Goal: Check status: Check status

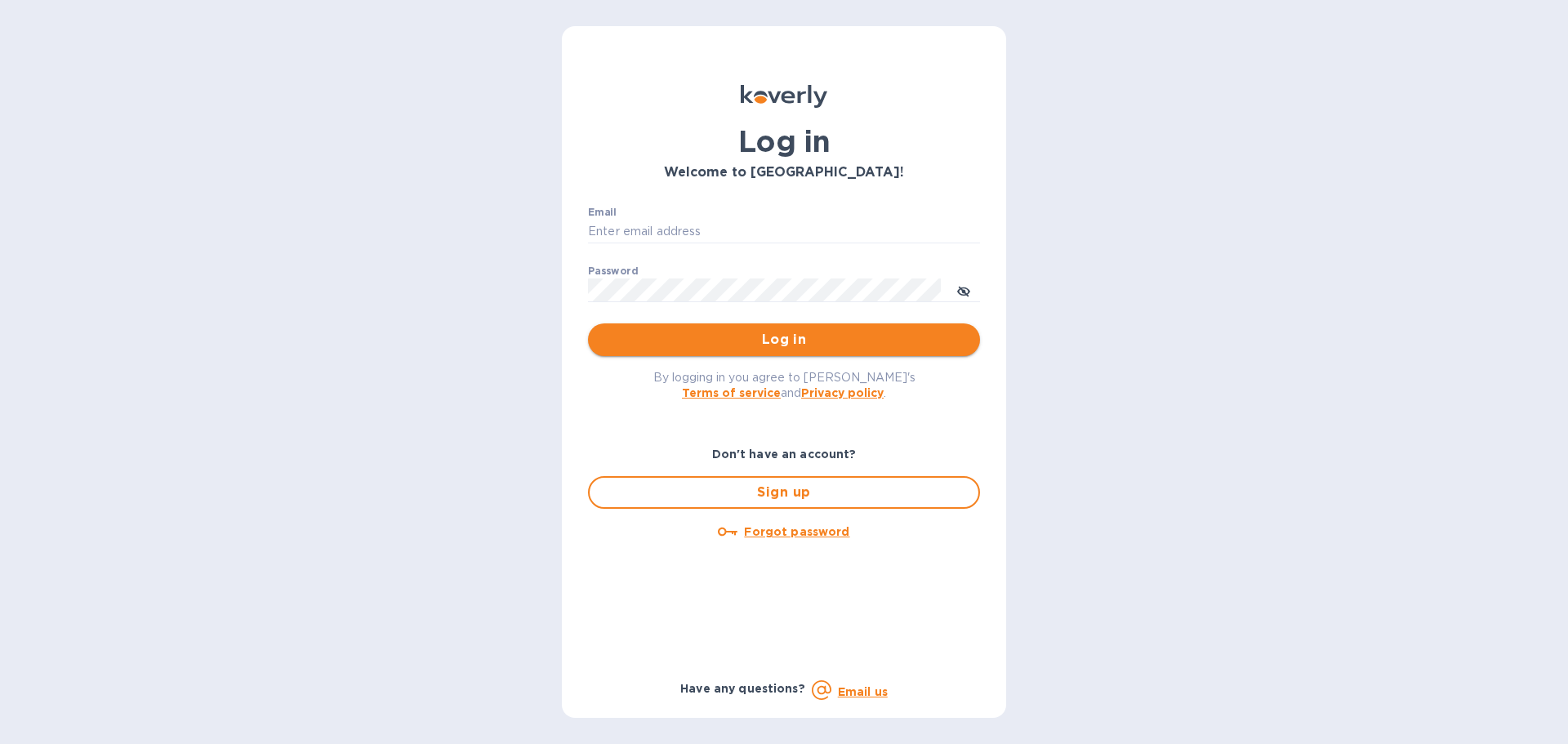
type input "[PERSON_NAME][EMAIL_ADDRESS][DOMAIN_NAME]"
click at [770, 337] on span "Log in" at bounding box center [784, 339] width 366 height 20
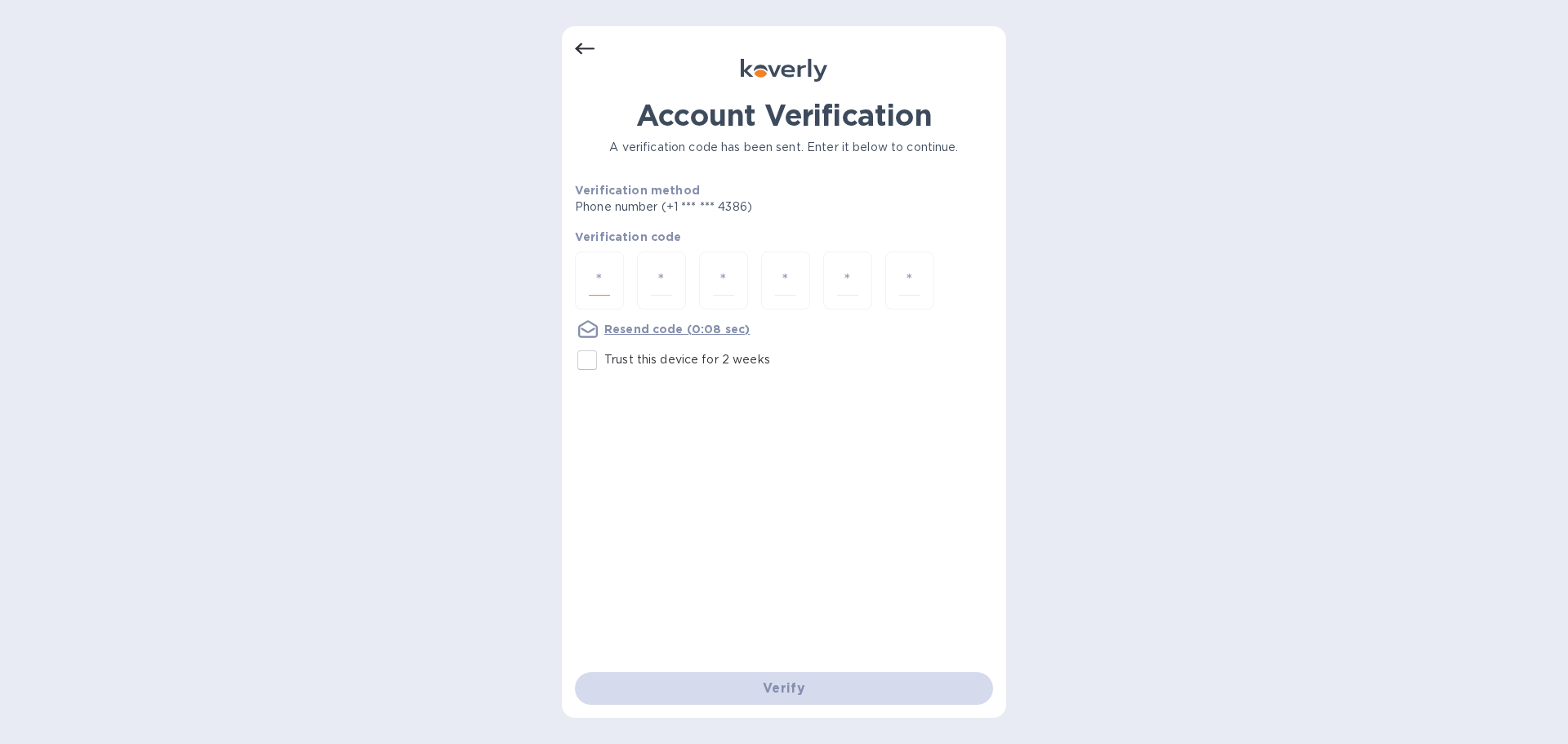
click at [601, 271] on input "number" at bounding box center [598, 280] width 21 height 30
type input "8"
type input "9"
type input "1"
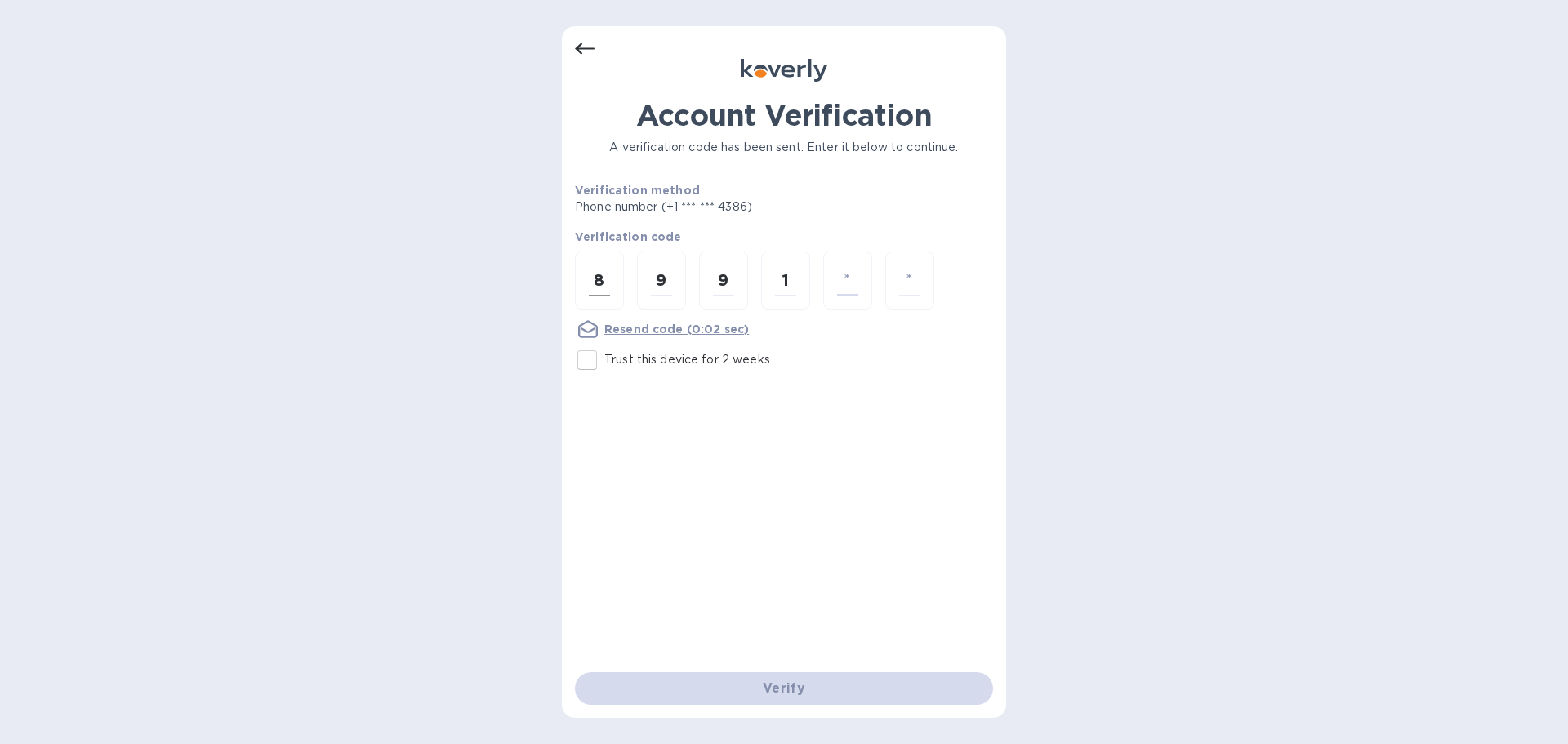
type input "6"
type input "8"
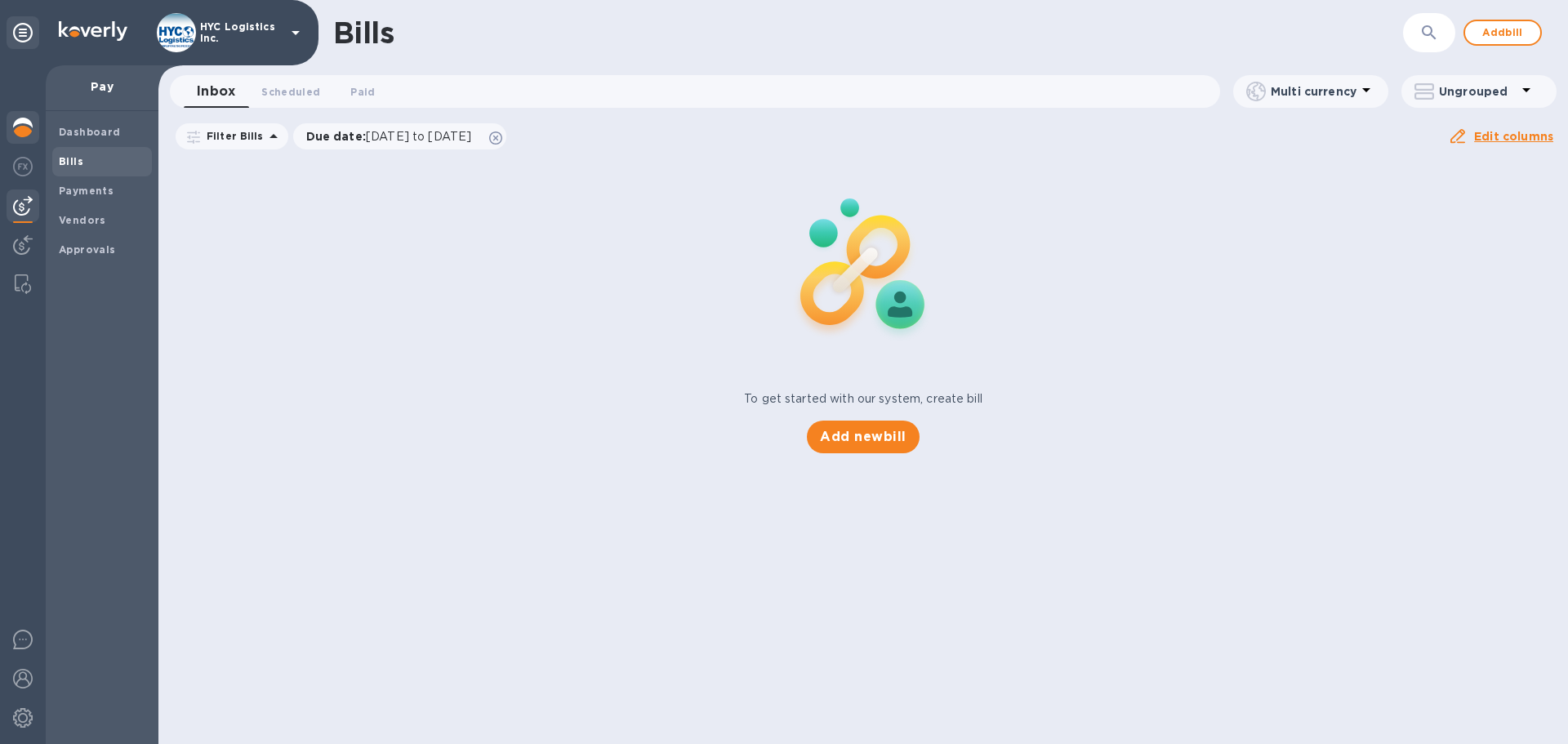
click at [29, 135] on img at bounding box center [23, 128] width 20 height 20
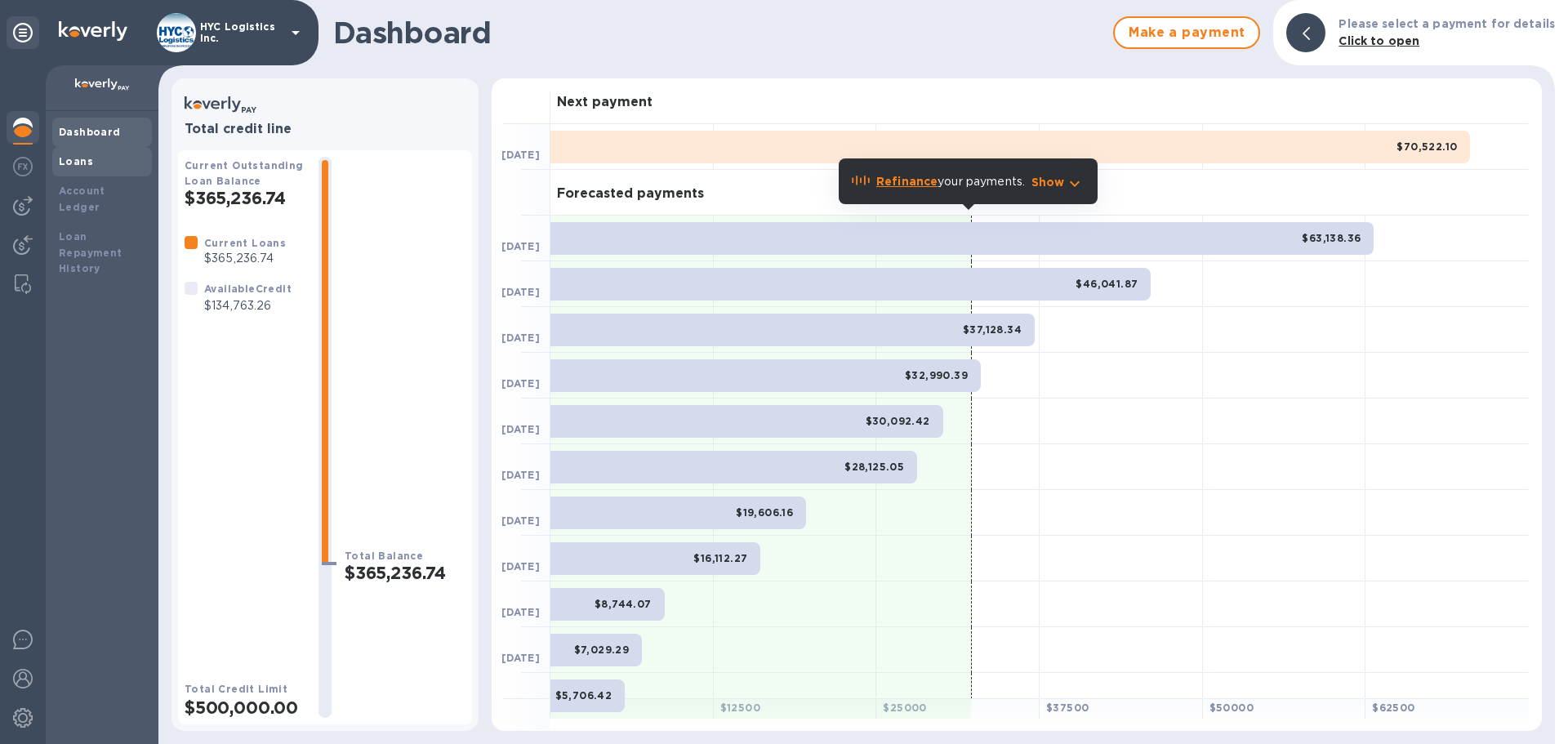
click at [103, 156] on div "Loans" at bounding box center [102, 162] width 87 height 16
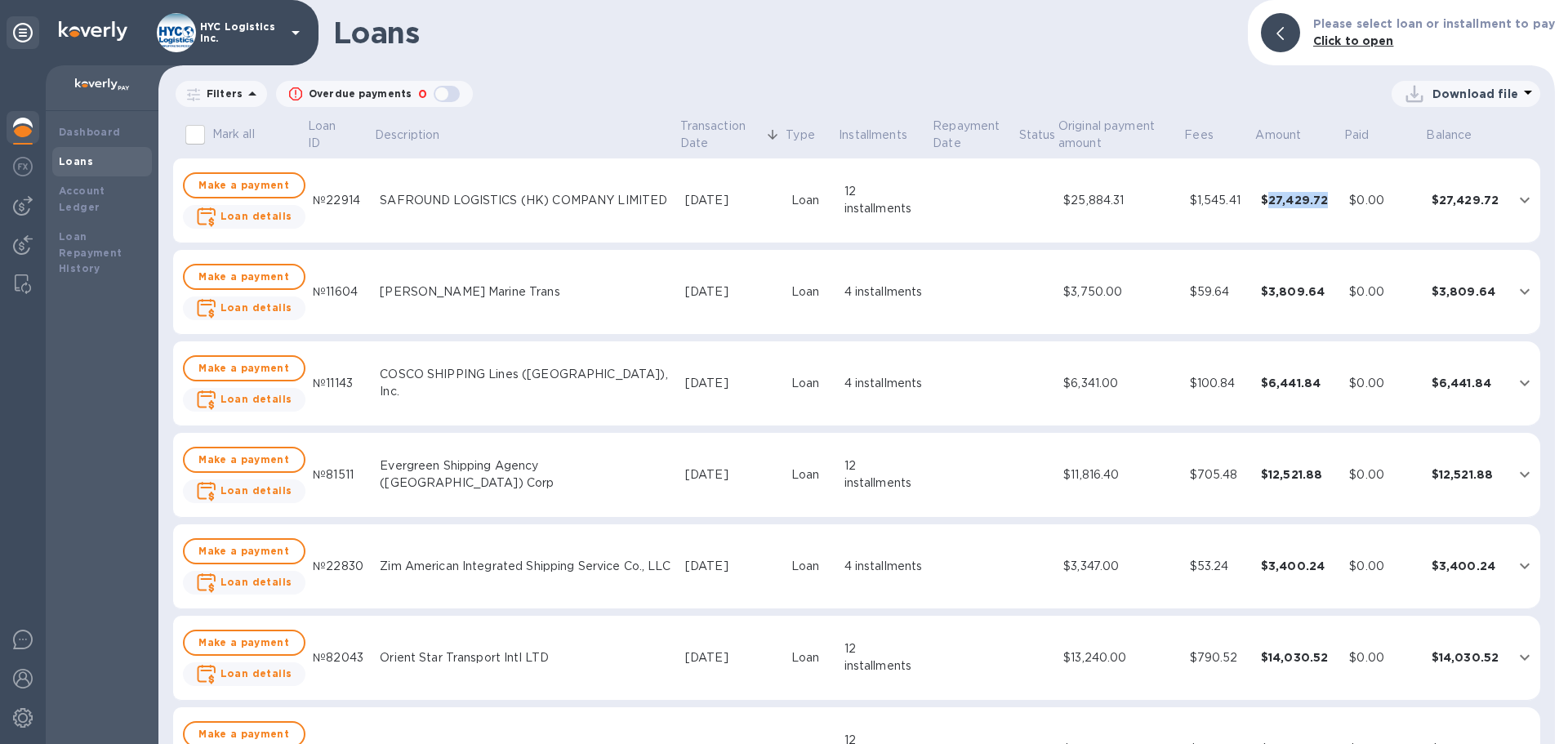
drag, startPoint x: 1336, startPoint y: 201, endPoint x: 1268, endPoint y: 205, distance: 68.1
click at [1268, 205] on td "$27,429.72" at bounding box center [1298, 201] width 89 height 85
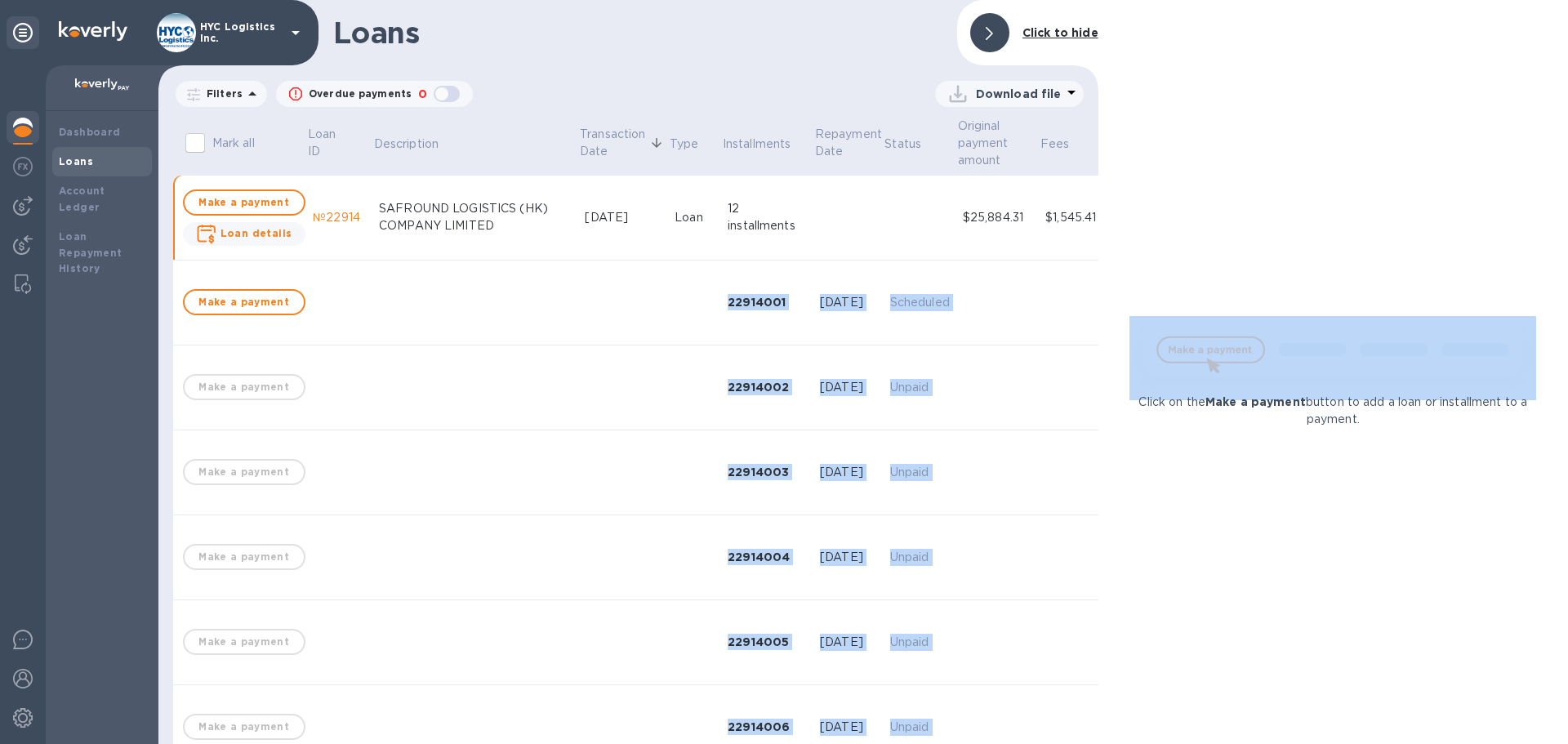
drag, startPoint x: 1105, startPoint y: 197, endPoint x: 1074, endPoint y: 187, distance: 32.6
click at [1064, 196] on div "Loans Click to hide Filters Overdue payments 0 Download file Mark all Loan ID D…" at bounding box center [863, 372] width 1410 height 744
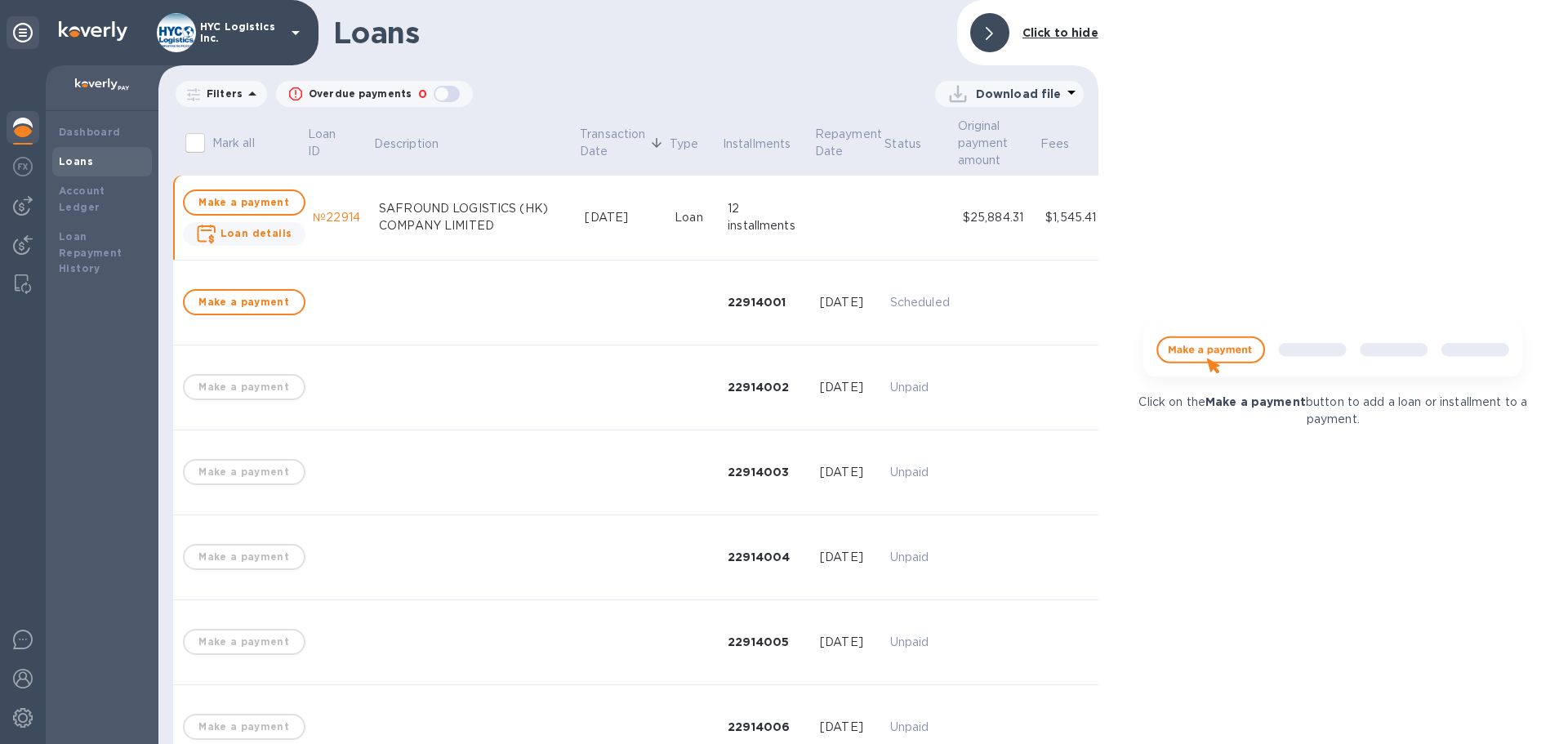
drag, startPoint x: 1005, startPoint y: 24, endPoint x: 1014, endPoint y: 33, distance: 12.7
click at [1005, 25] on div at bounding box center [989, 32] width 39 height 39
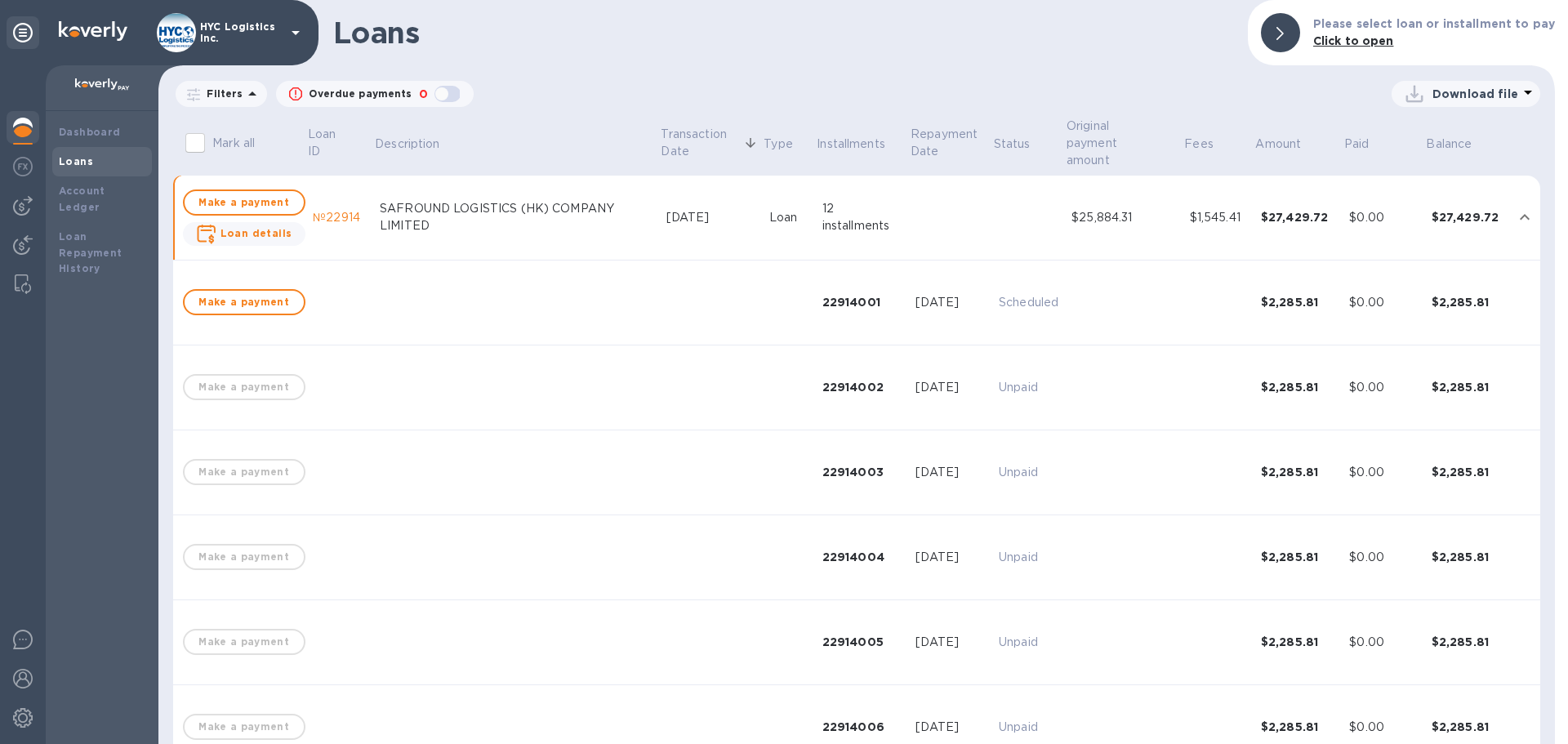
click at [607, 47] on h1 "Loans" at bounding box center [784, 33] width 902 height 34
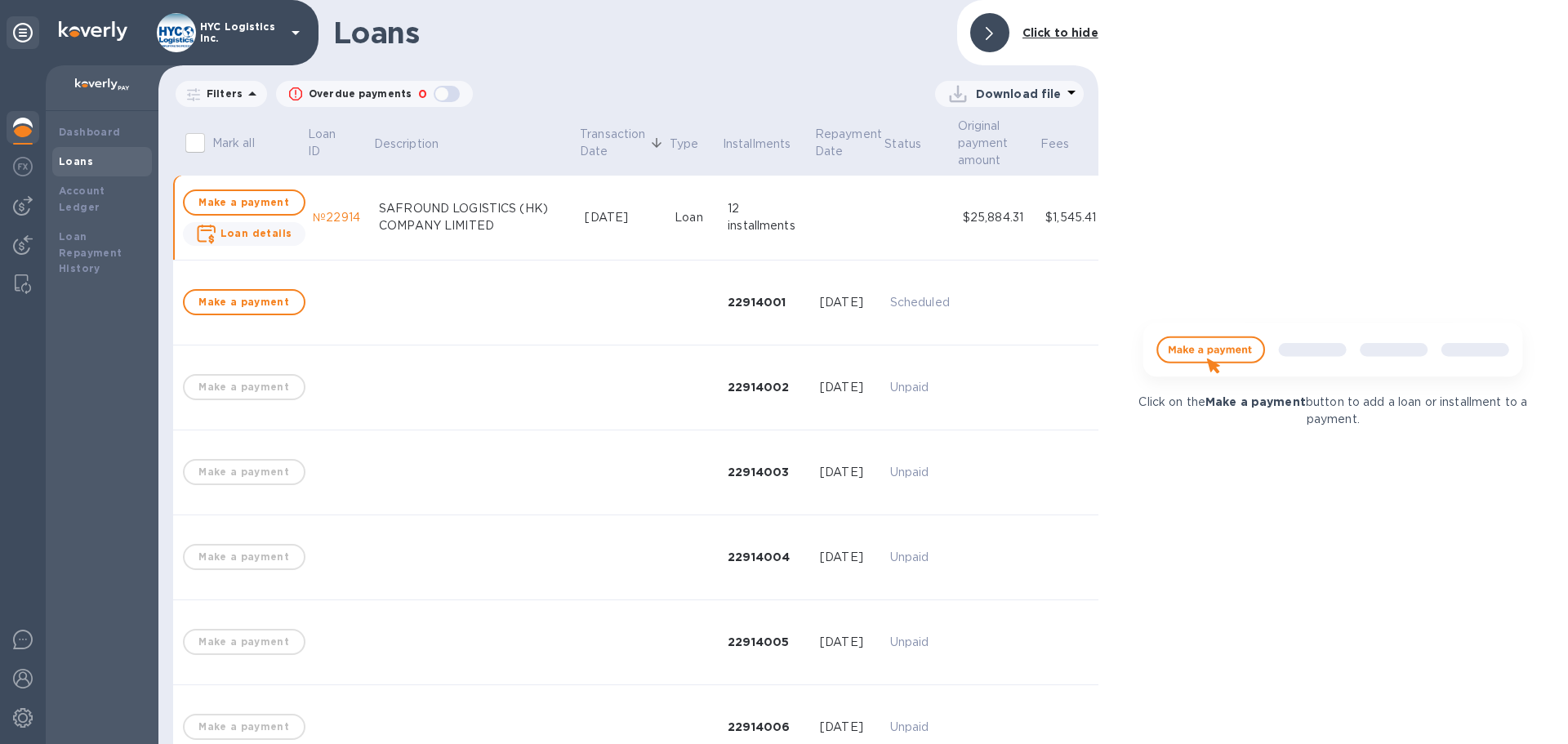
click at [980, 45] on div at bounding box center [989, 32] width 39 height 39
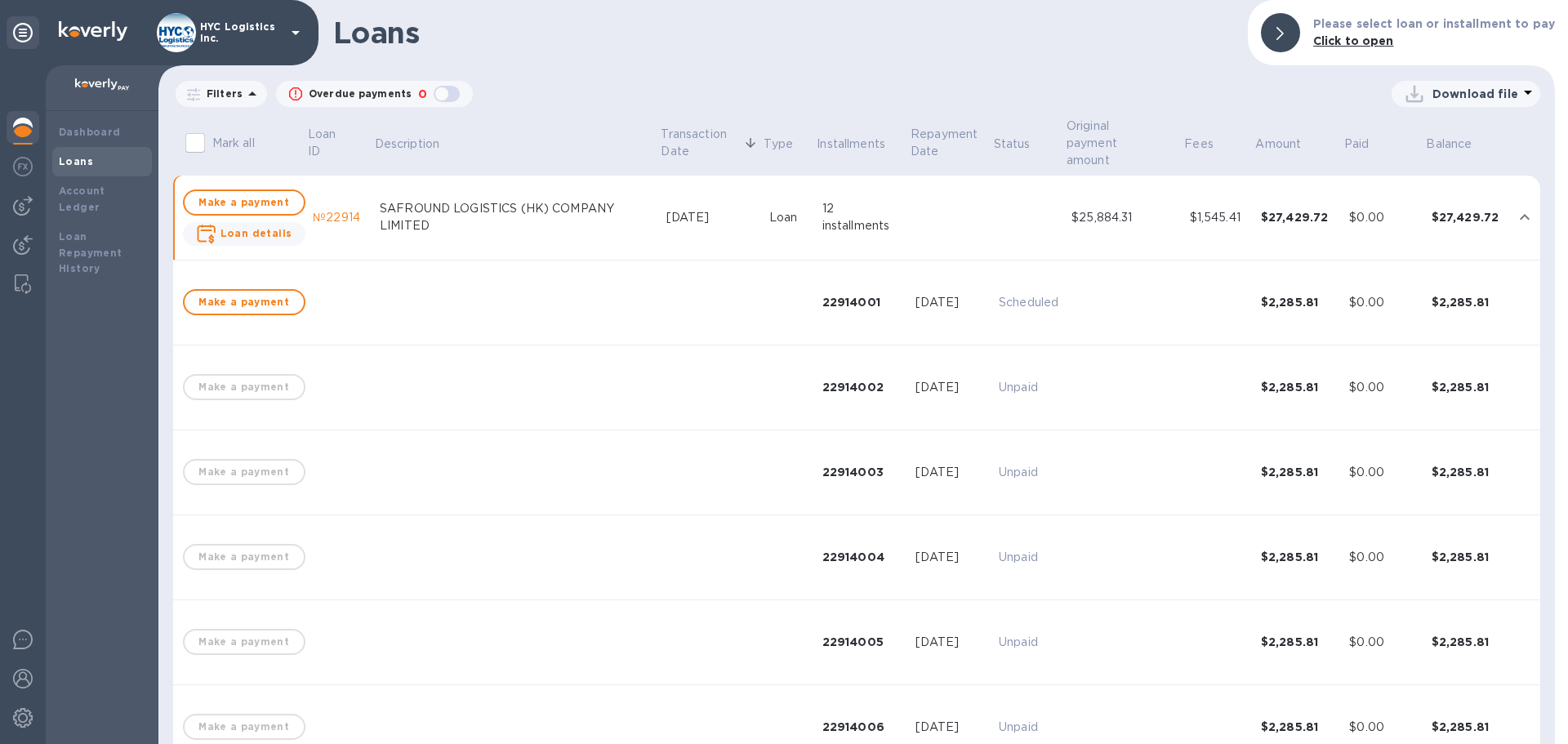
click at [1110, 229] on td "$25,884.31" at bounding box center [1123, 218] width 118 height 85
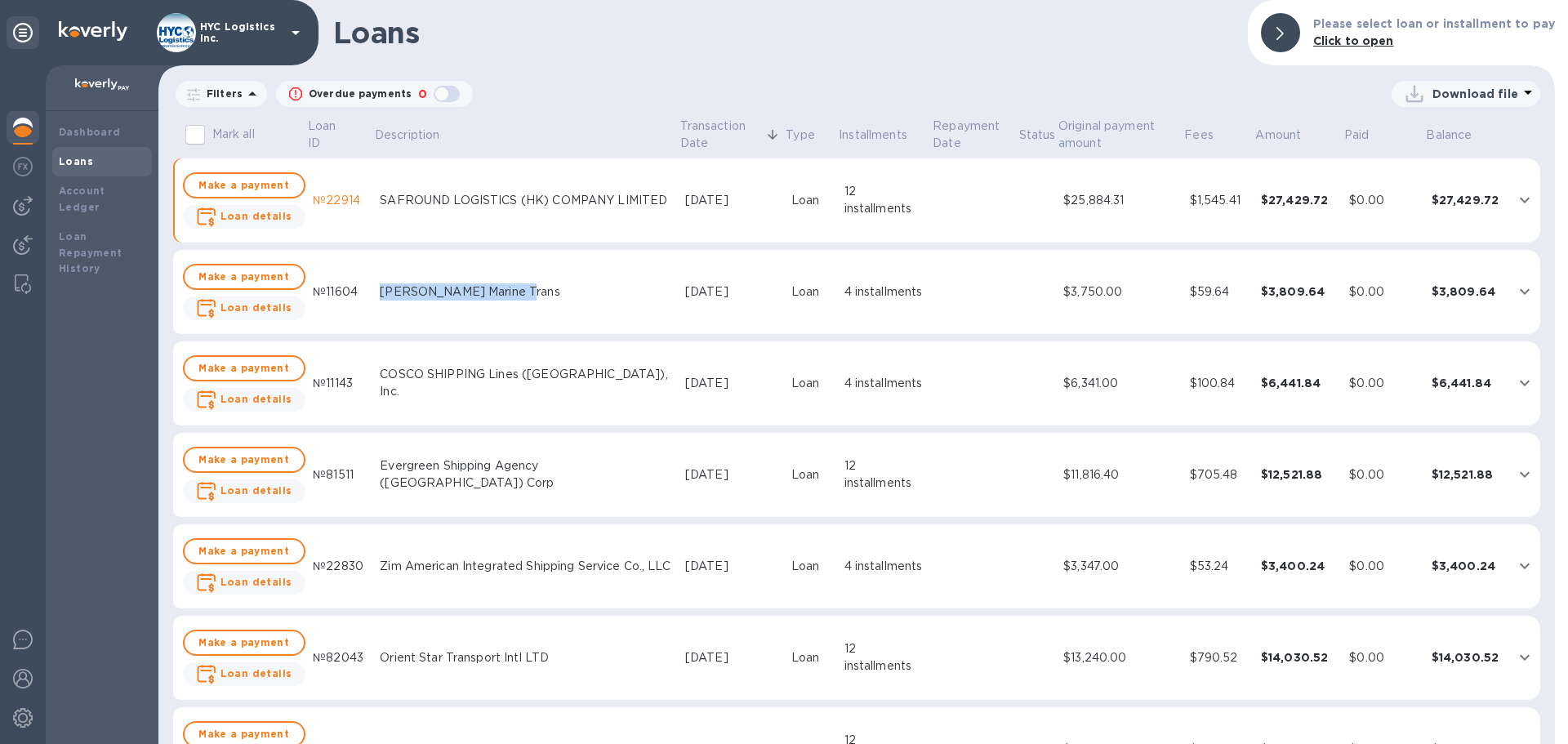
drag, startPoint x: 513, startPoint y: 287, endPoint x: 435, endPoint y: 291, distance: 78.1
click at [375, 287] on td "[PERSON_NAME] Marine Trans" at bounding box center [525, 292] width 305 height 85
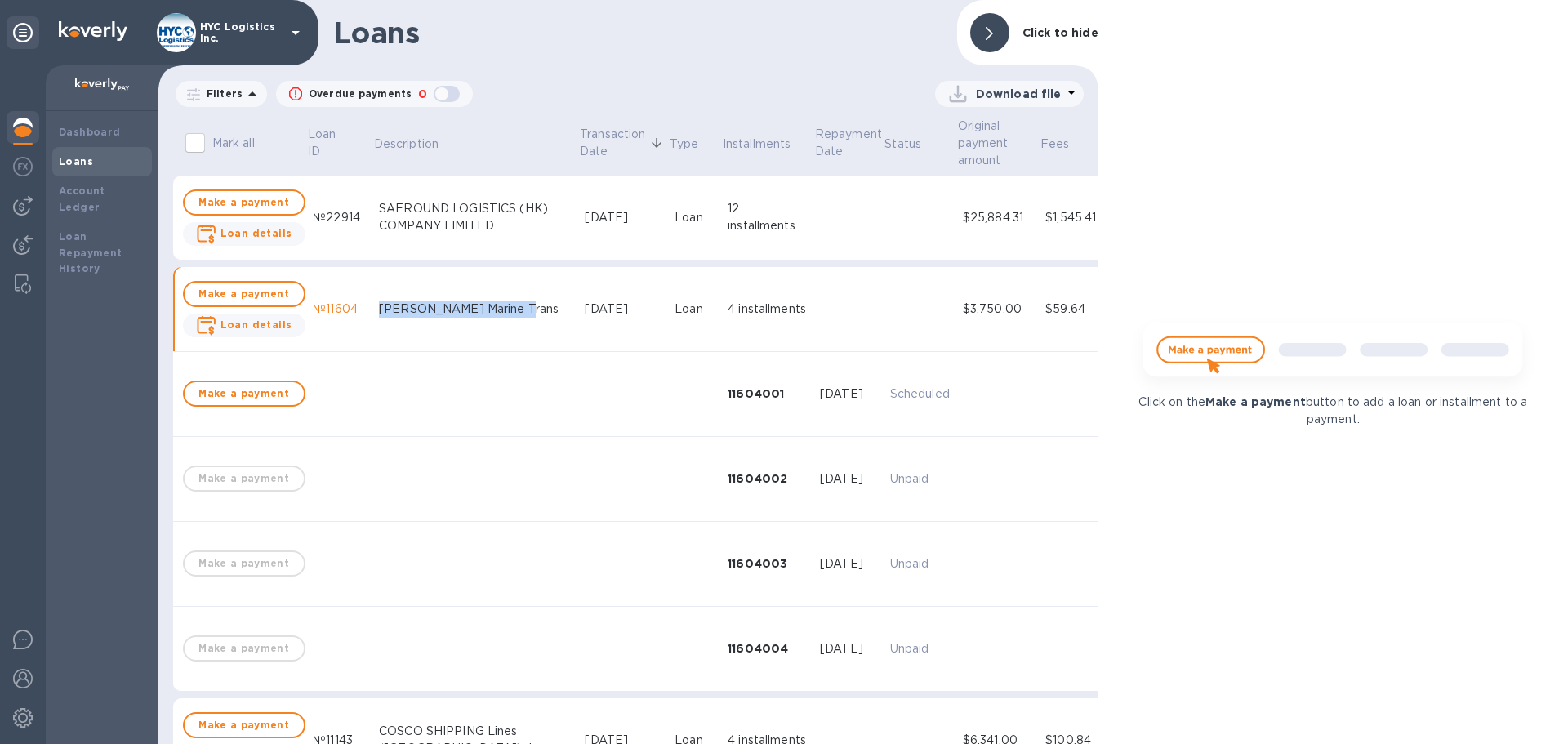
click at [426, 303] on div "[PERSON_NAME] Marine Trans" at bounding box center [474, 309] width 193 height 17
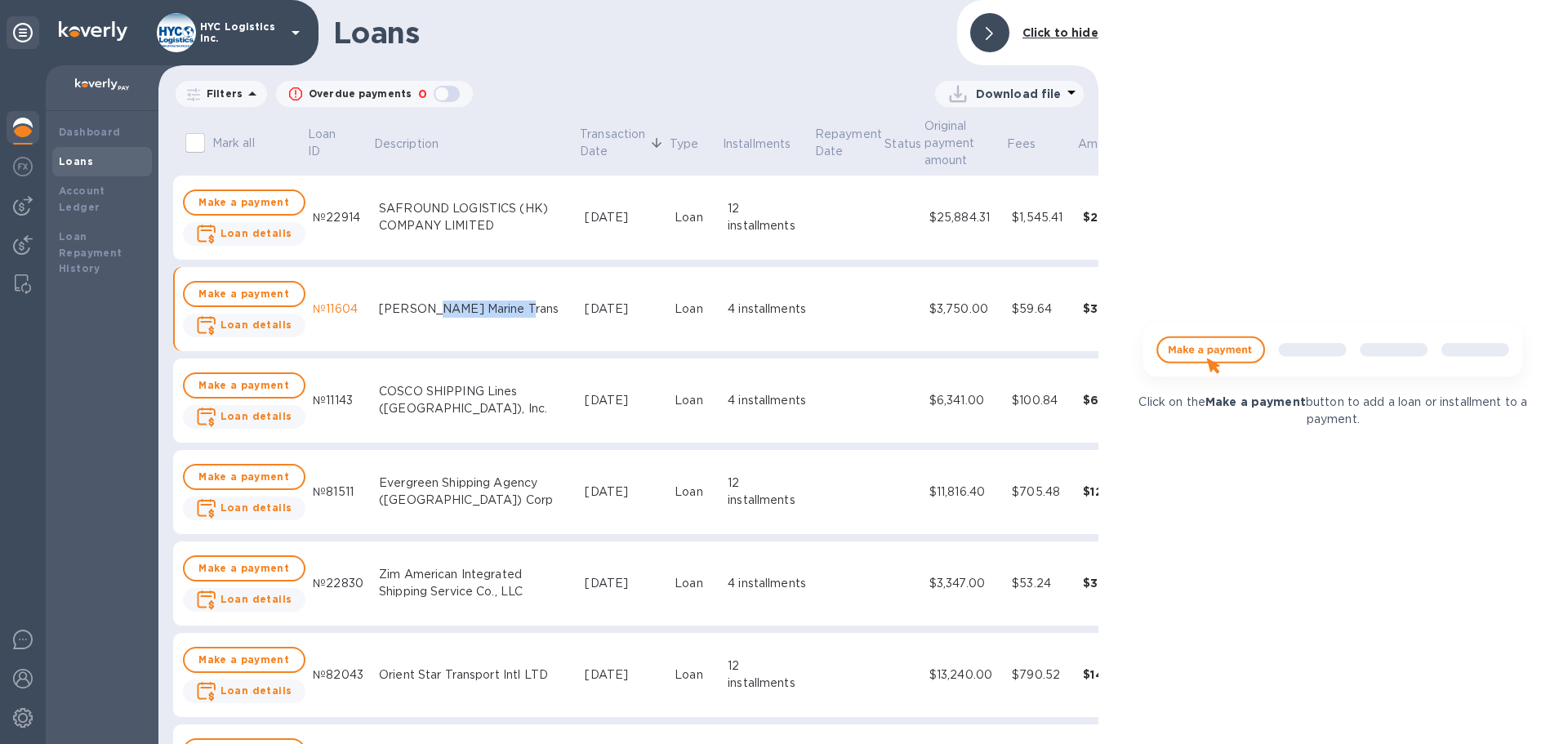
click at [428, 303] on div "[PERSON_NAME] Marine Trans" at bounding box center [474, 309] width 193 height 17
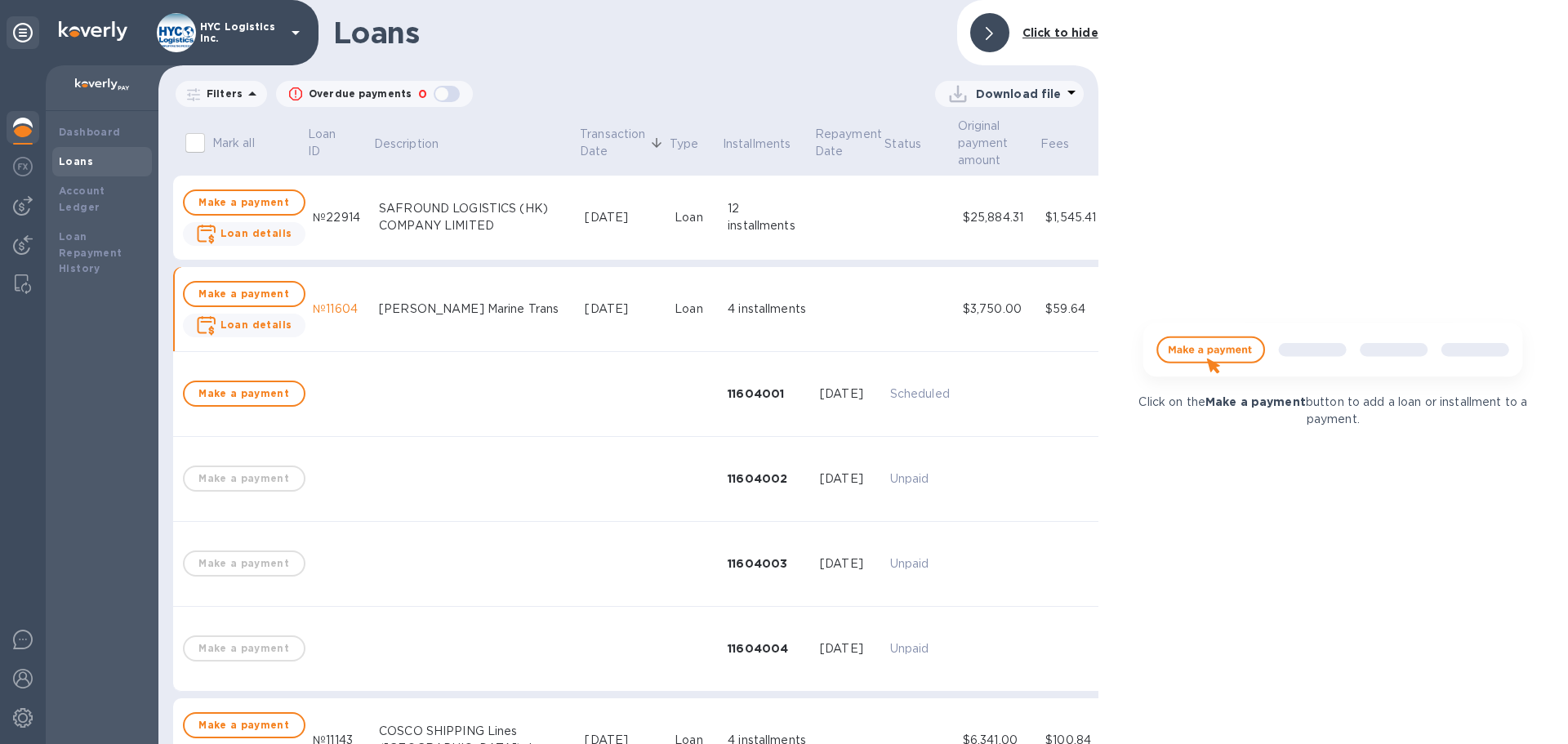
click at [378, 310] on div "[PERSON_NAME] Marine Trans" at bounding box center [474, 309] width 193 height 17
copy div "Yang"
click at [721, 288] on td "4 installments" at bounding box center [767, 310] width 92 height 85
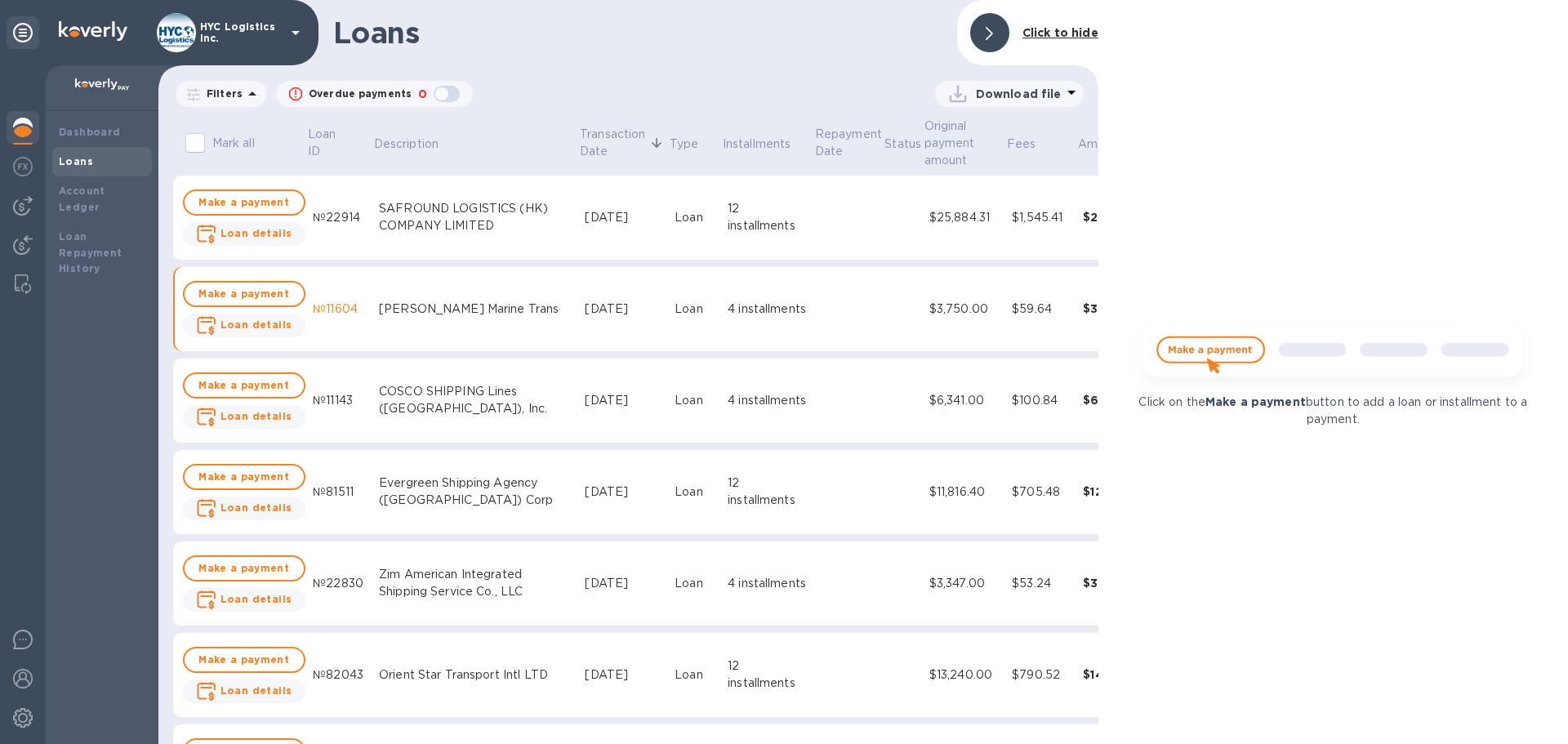
click at [1503, 235] on div "Click on the Make a payment button to add a loan or installment to a payment." at bounding box center [1333, 372] width 470 height 744
drag, startPoint x: 357, startPoint y: 218, endPoint x: 691, endPoint y: 233, distance: 334.3
click at [306, 221] on td "№22914" at bounding box center [339, 218] width 66 height 85
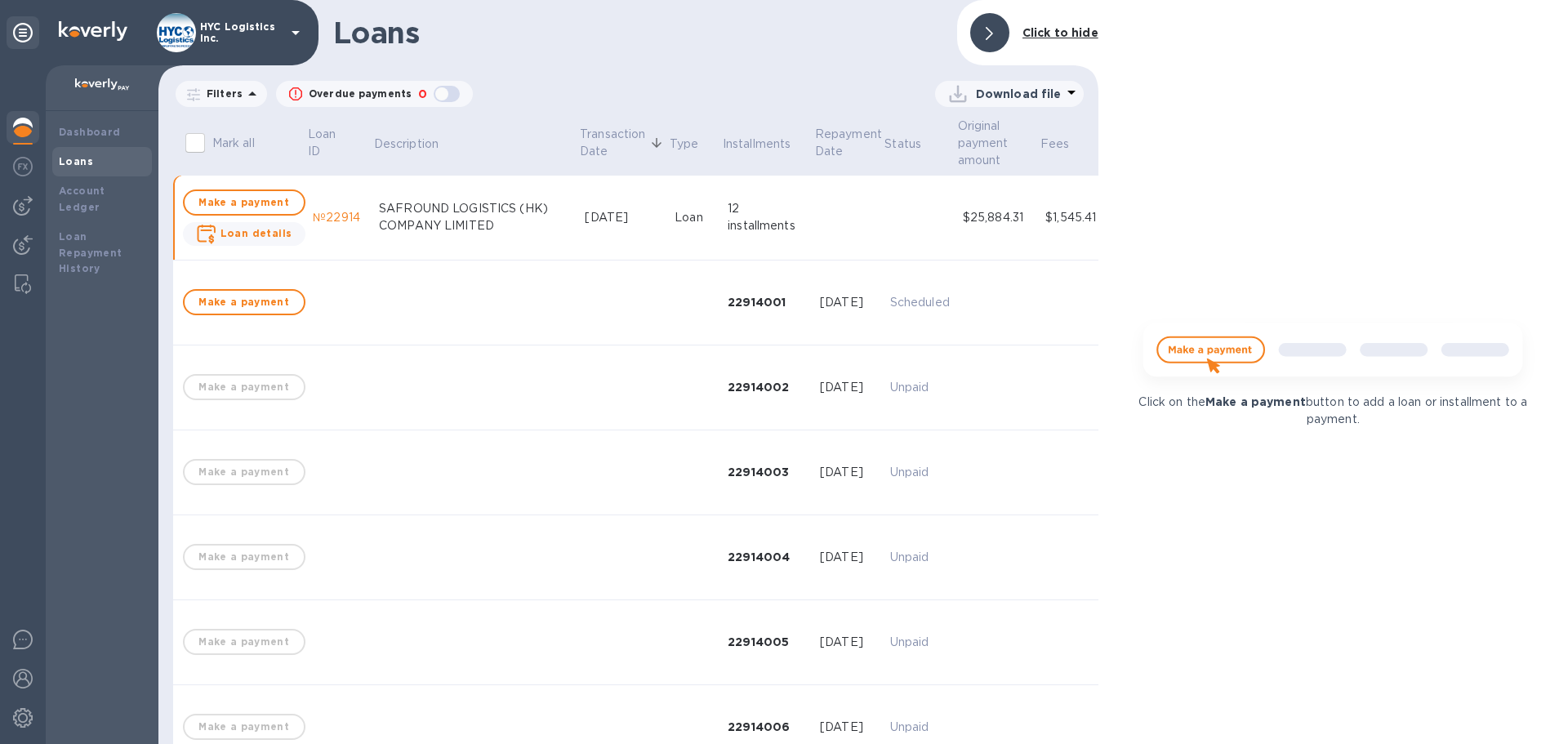
click at [583, 243] on td "[DATE]" at bounding box center [623, 218] width 90 height 85
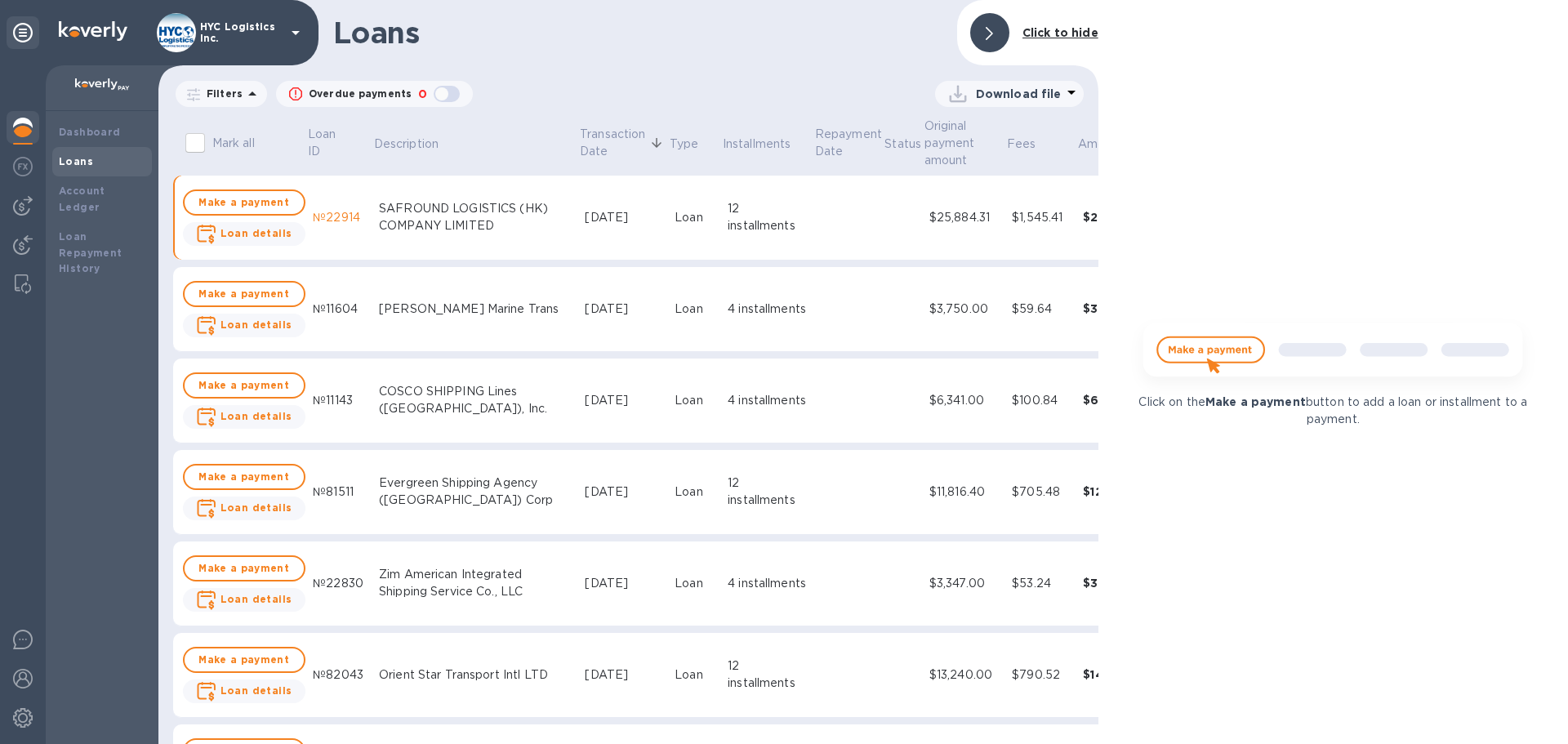
click at [578, 242] on td "[DATE]" at bounding box center [623, 218] width 90 height 85
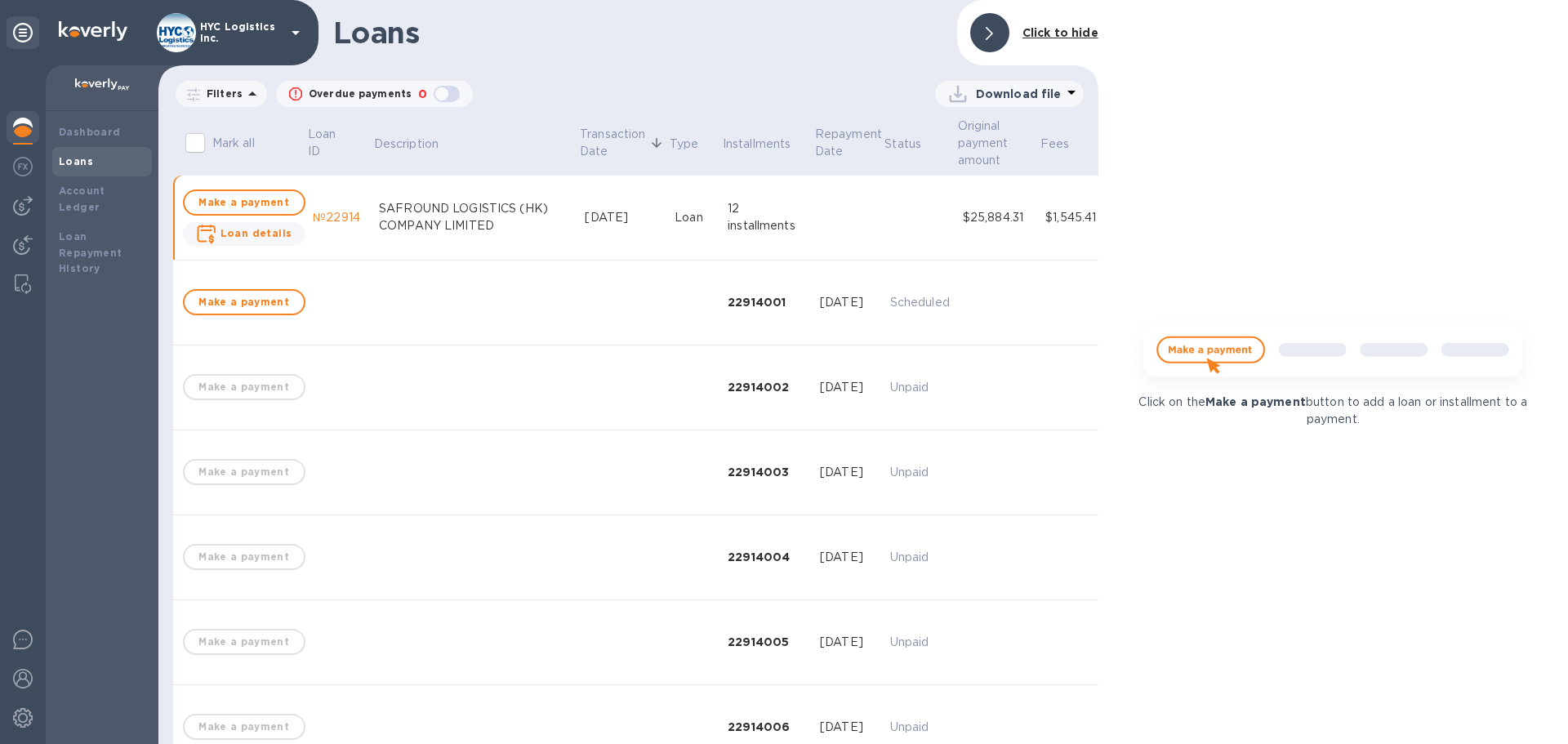
click at [498, 220] on div "SAFROUND LOGISTICS (HK) COMPANY LIMITED" at bounding box center [474, 217] width 193 height 34
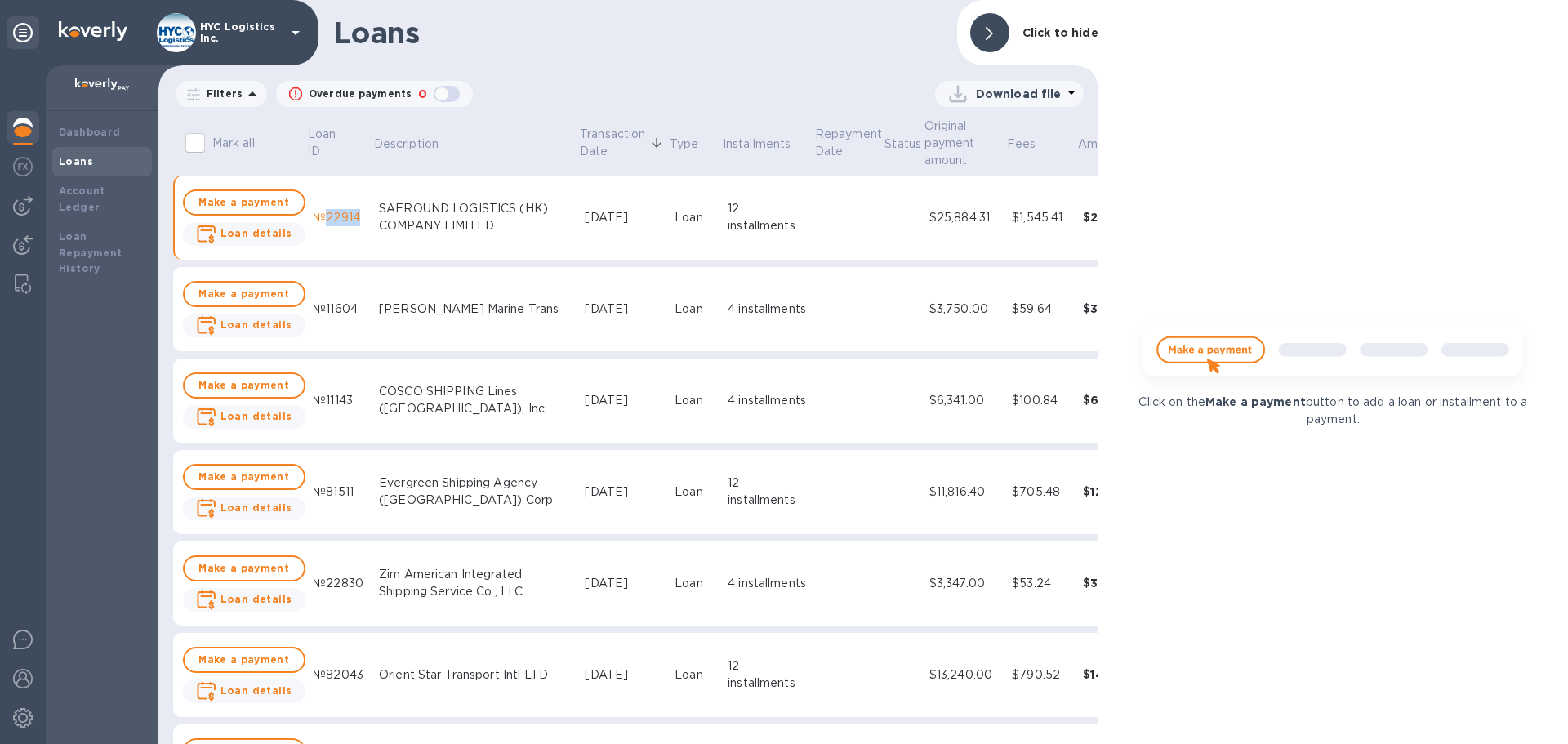
drag, startPoint x: 360, startPoint y: 215, endPoint x: 326, endPoint y: 233, distance: 38.5
click at [319, 216] on td "№22914" at bounding box center [339, 218] width 66 height 85
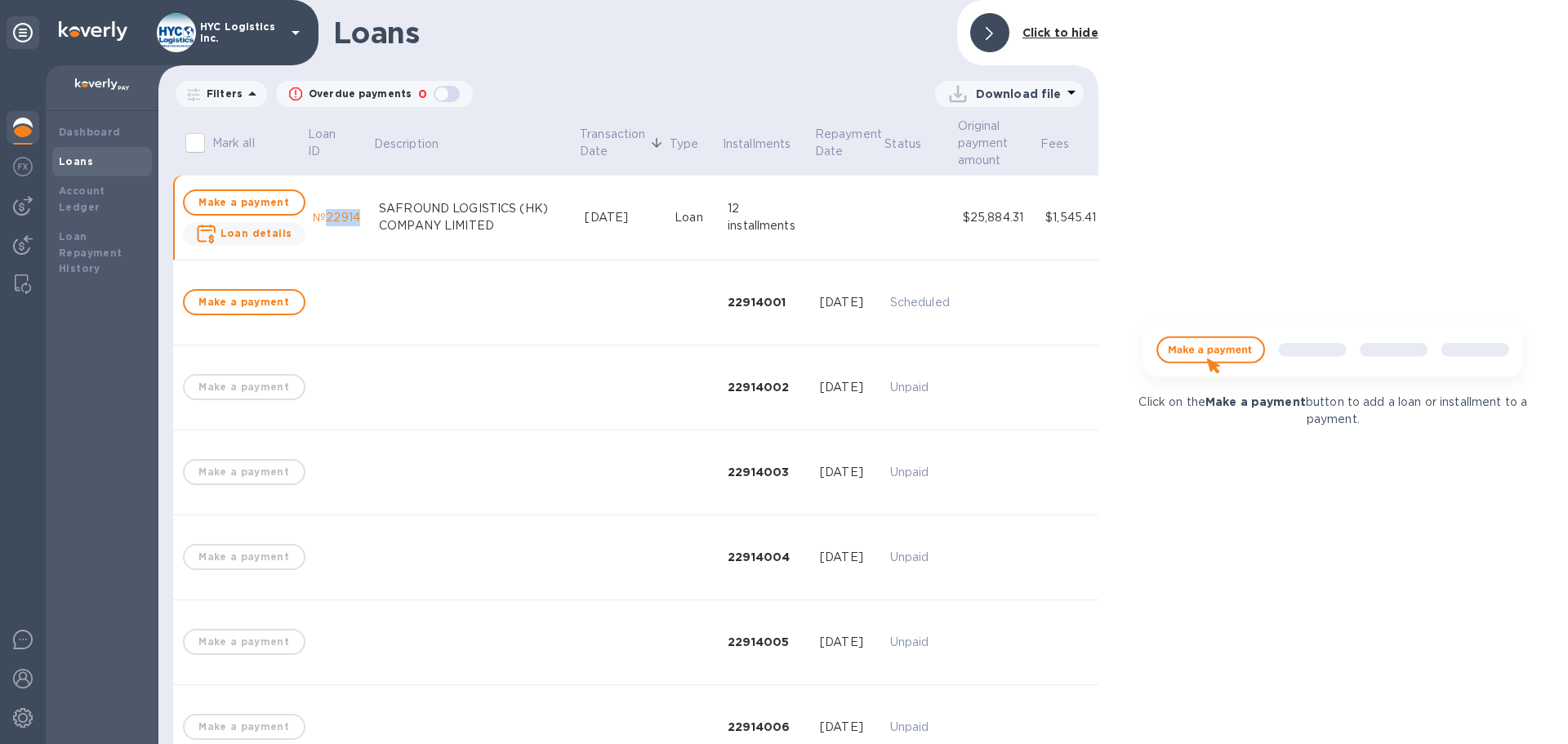
copy div "22914"
click at [987, 30] on icon at bounding box center [990, 33] width 7 height 13
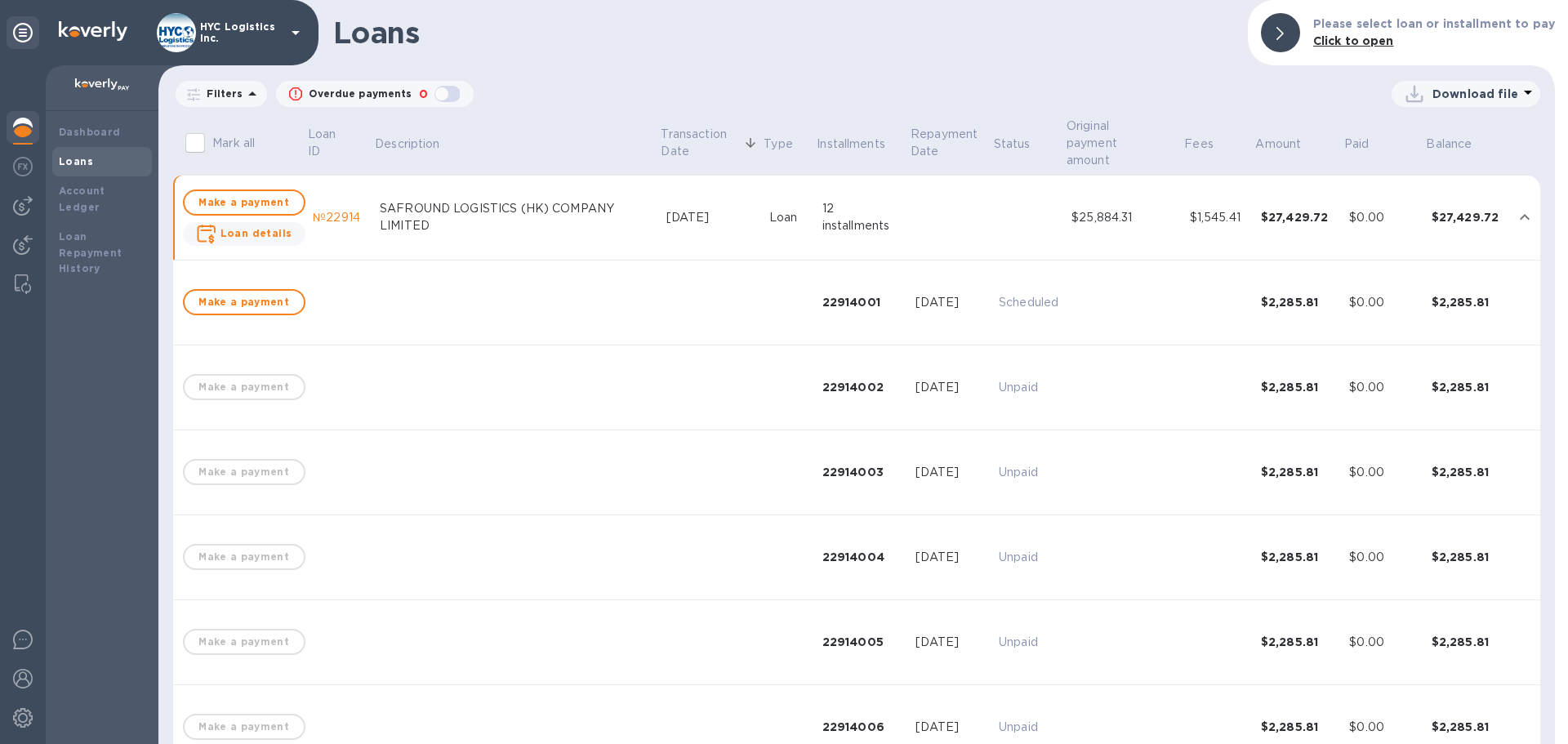
click at [1247, 209] on div "$1,545.41" at bounding box center [1219, 217] width 58 height 17
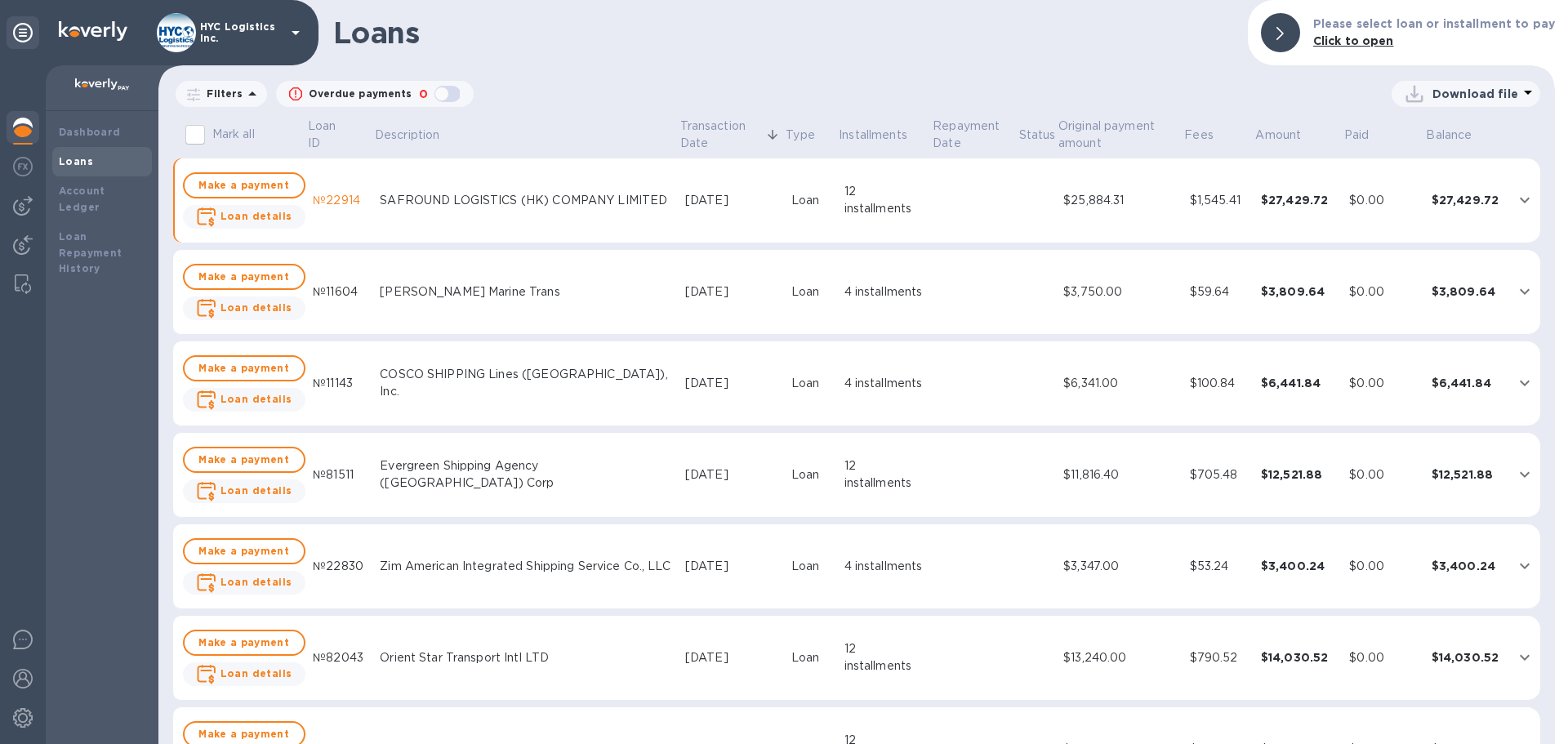
click at [1247, 204] on div "$1,545.41" at bounding box center [1219, 200] width 58 height 17
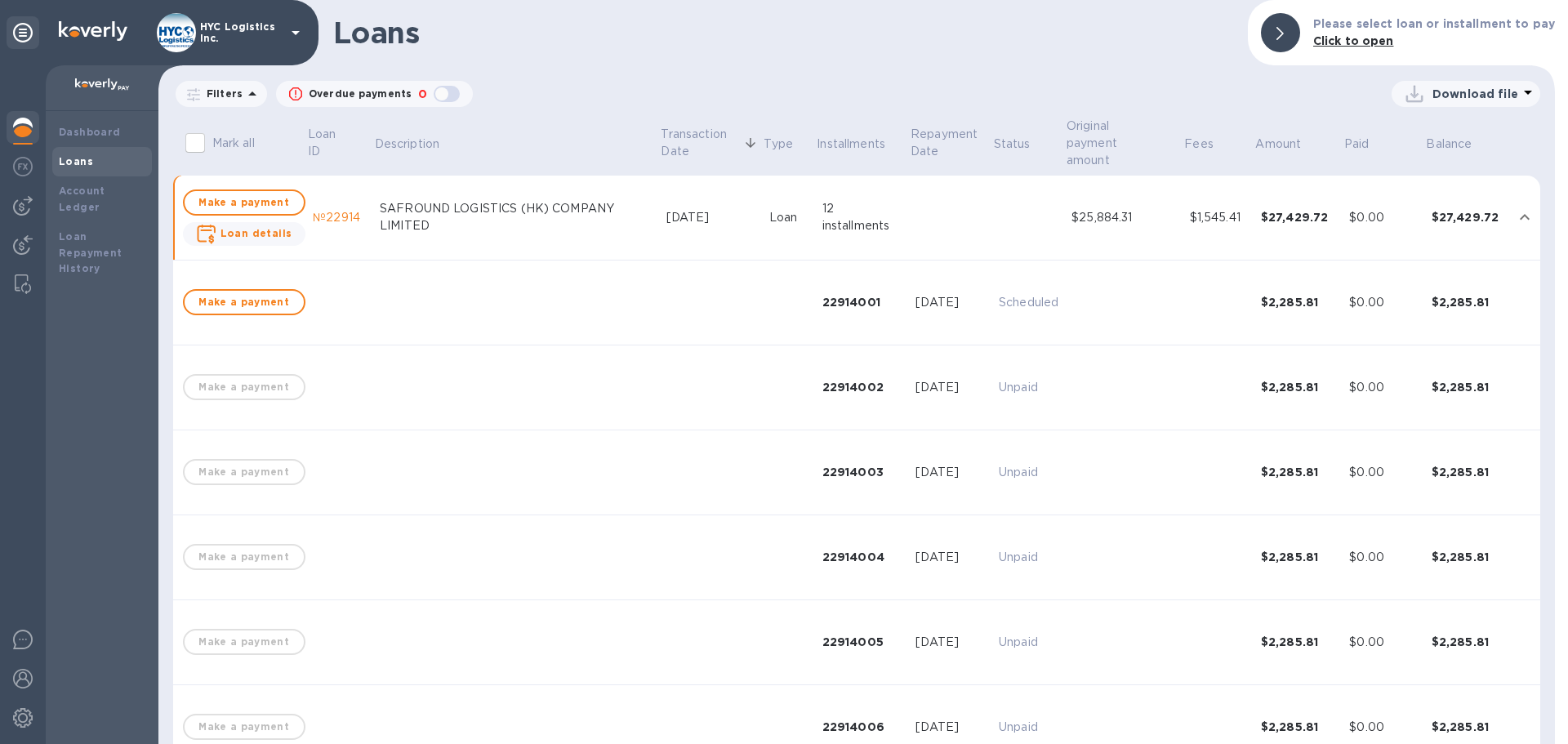
click at [1244, 209] on div "$1,545.41" at bounding box center [1219, 217] width 58 height 17
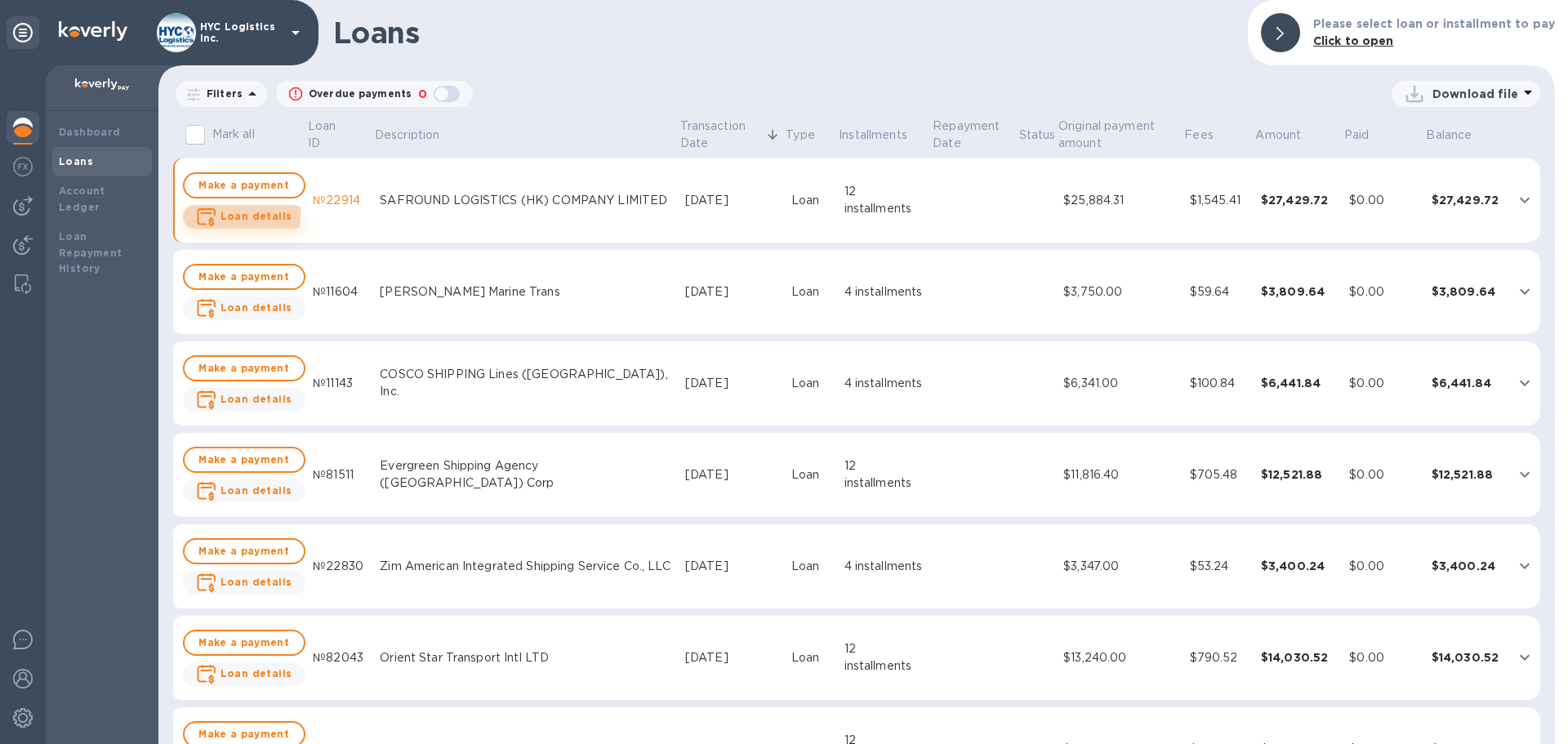
click at [219, 213] on span "Loan details" at bounding box center [244, 216] width 96 height 21
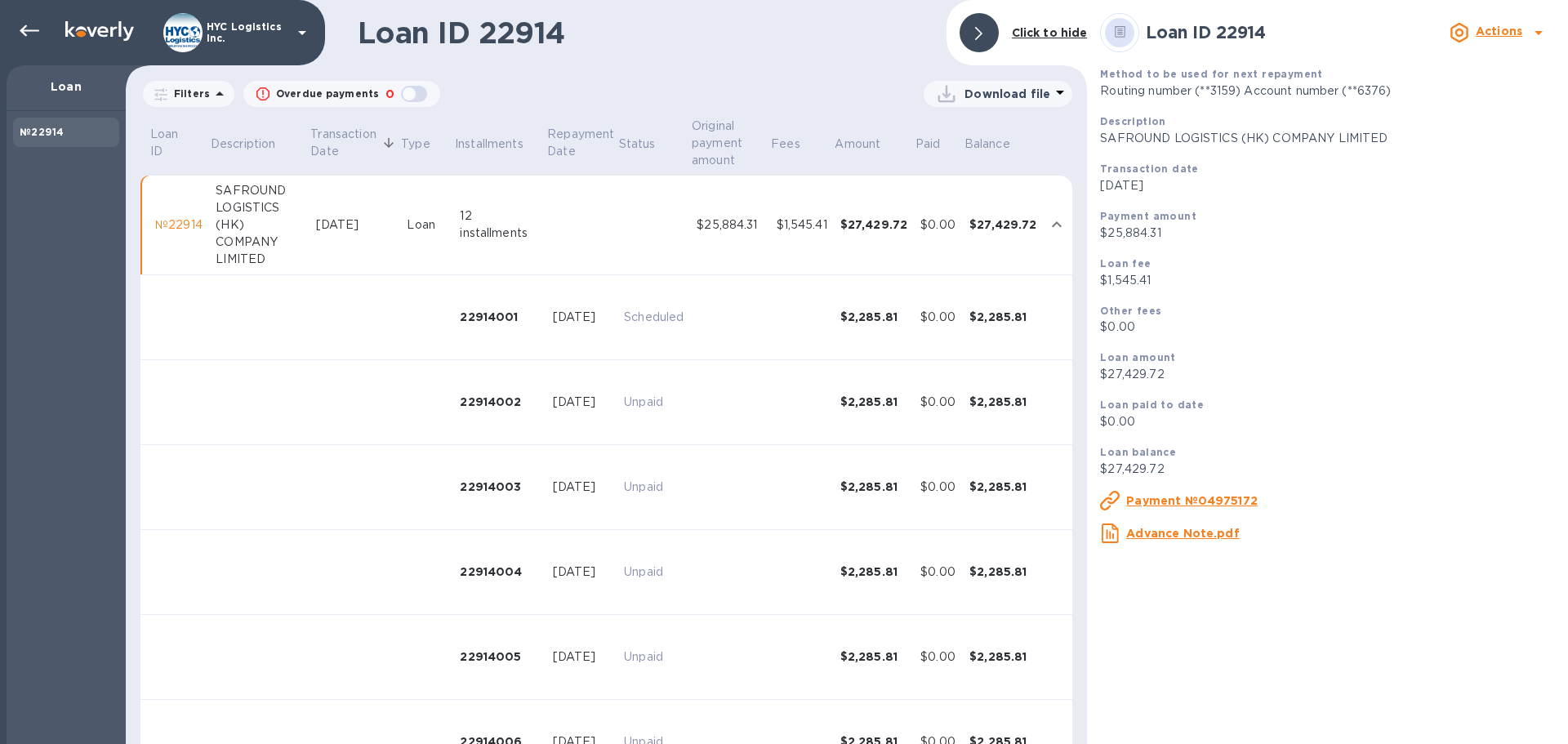
drag, startPoint x: 1218, startPoint y: 506, endPoint x: 1261, endPoint y: 457, distance: 65.2
click at [1265, 466] on div "Method to be used for next repayment Routing number (**3159) Account number (**…" at bounding box center [1327, 304] width 468 height 491
click at [178, 220] on div "№22914" at bounding box center [178, 224] width 47 height 17
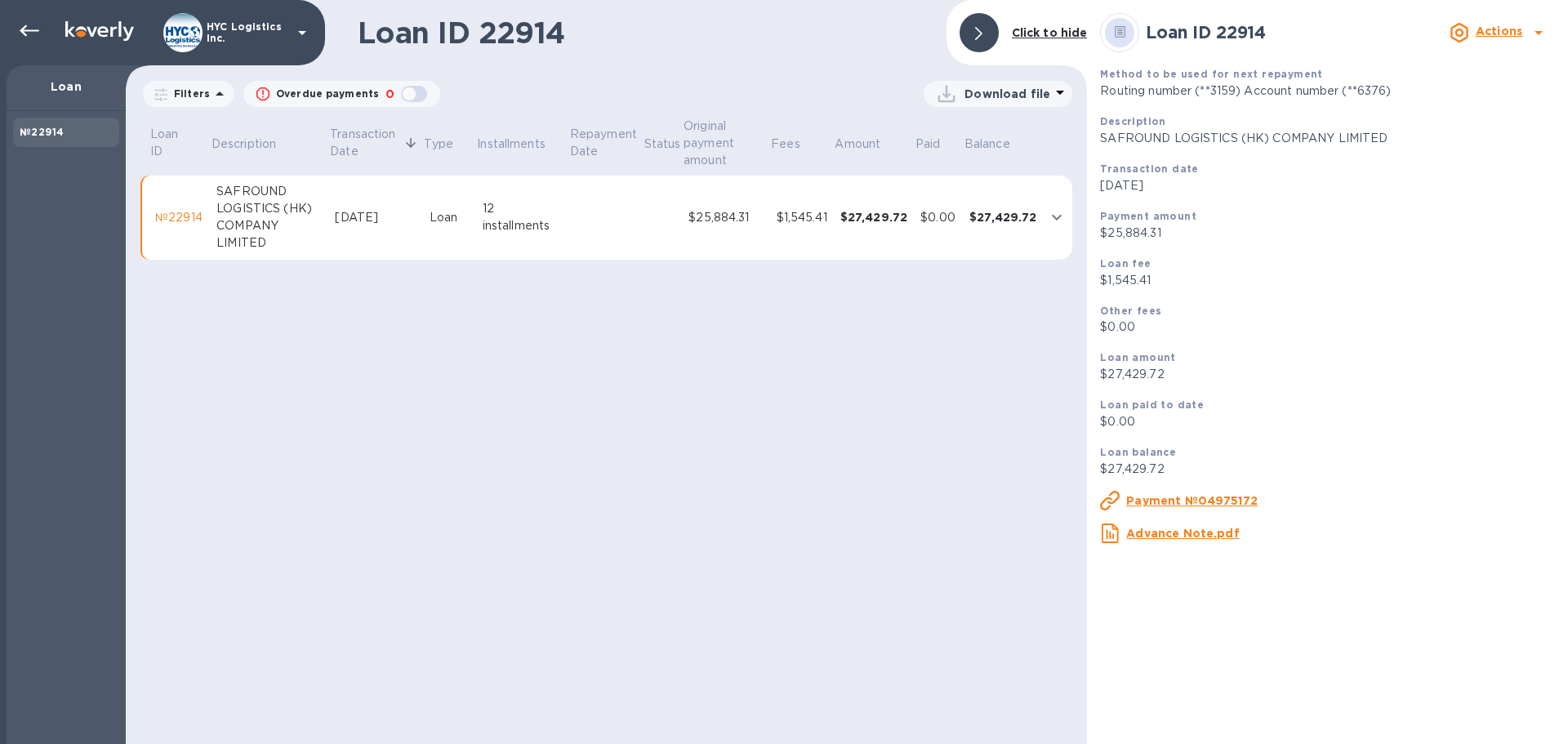
click at [190, 184] on td "№22914" at bounding box center [179, 218] width 62 height 85
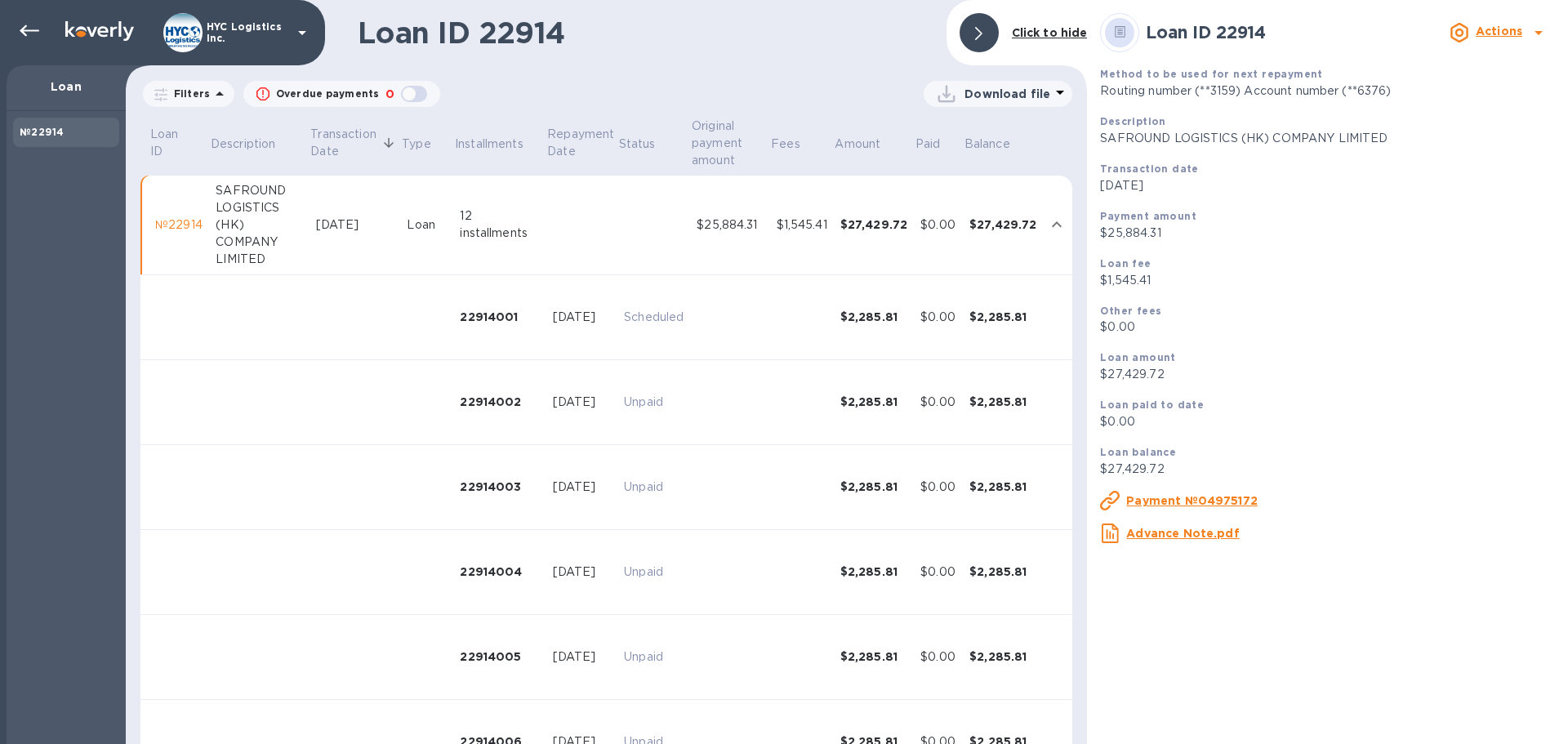
click at [974, 31] on div at bounding box center [979, 32] width 39 height 39
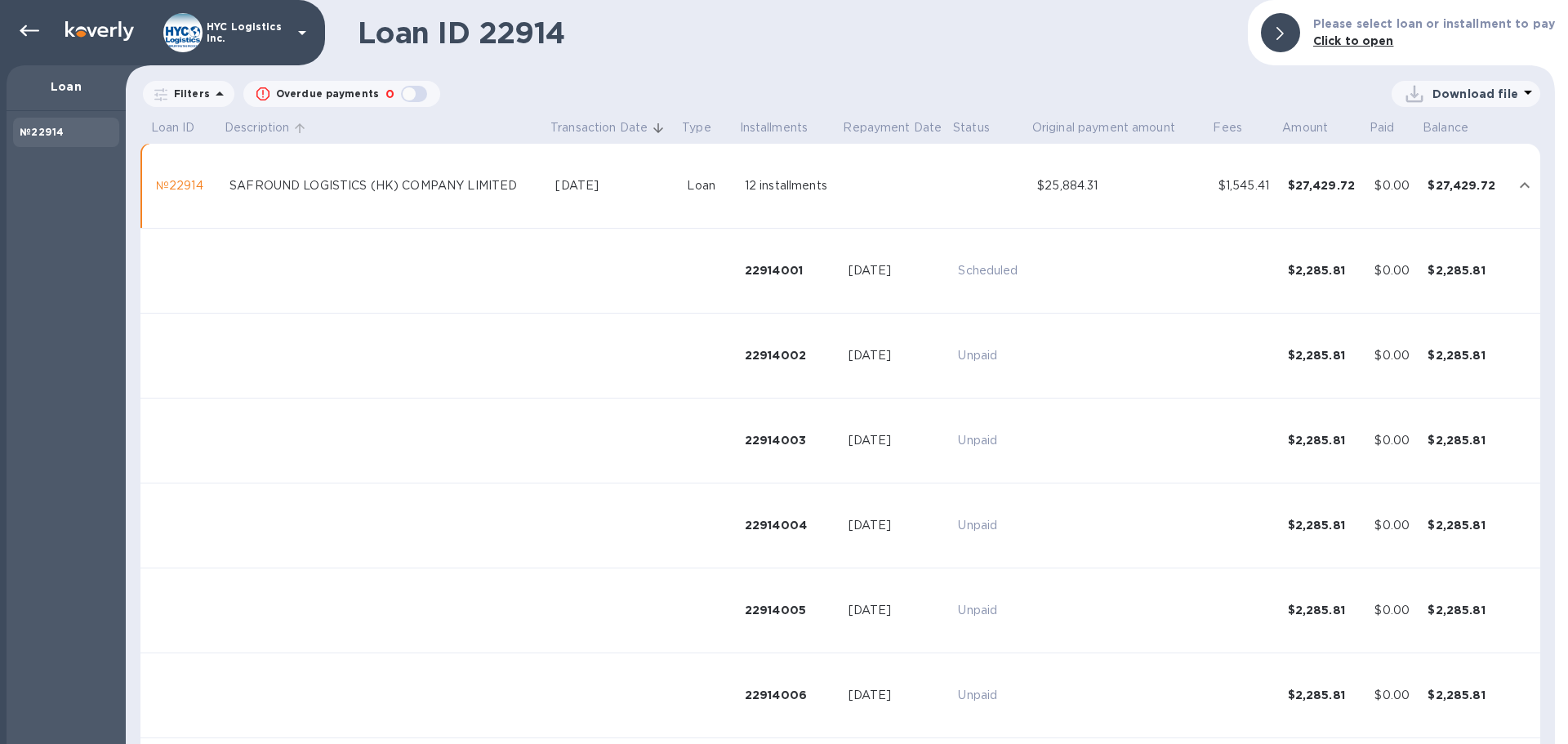
click at [256, 129] on p "Description" at bounding box center [256, 128] width 64 height 17
click at [203, 95] on p "Filters" at bounding box center [188, 93] width 43 height 14
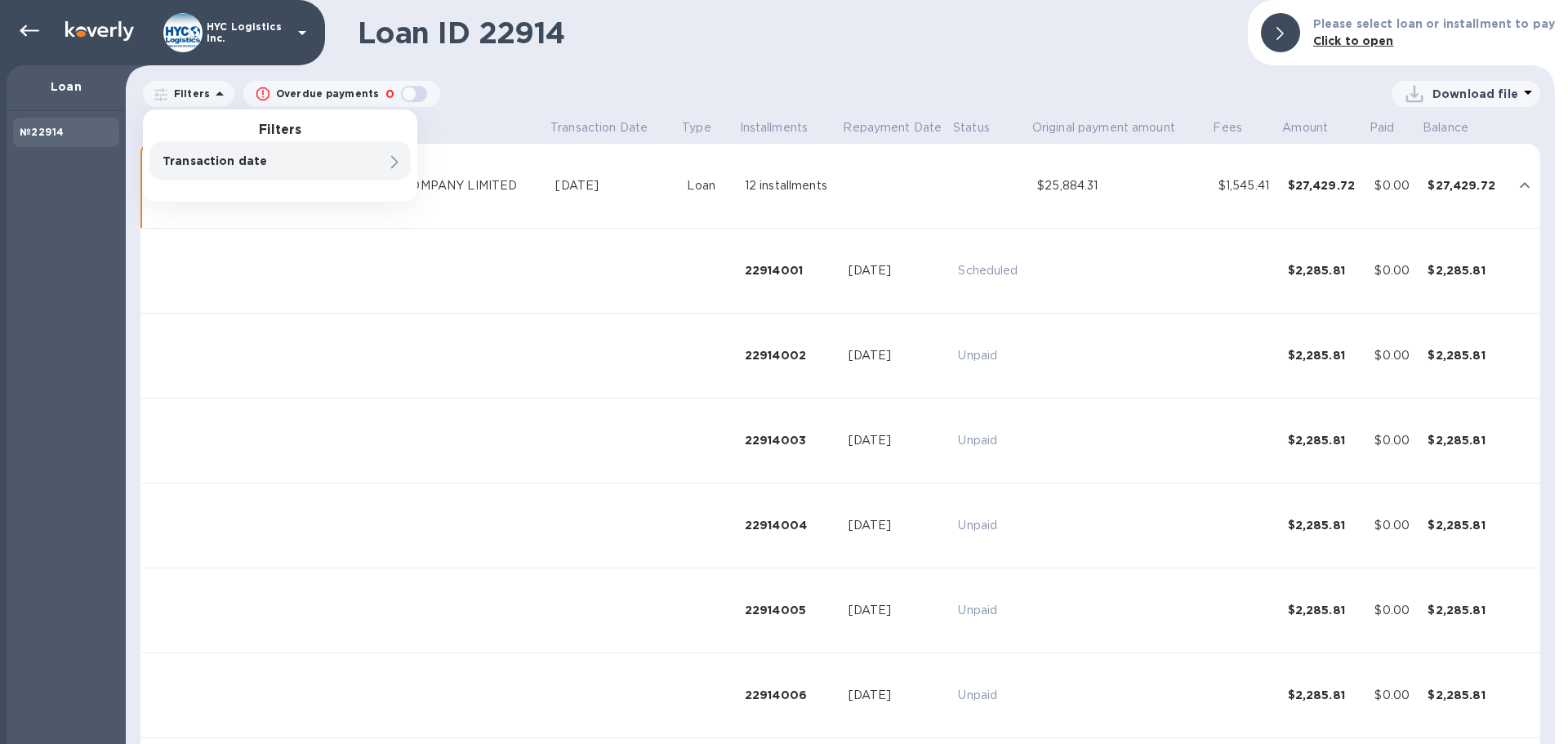
click at [341, 170] on div "Transaction date" at bounding box center [253, 160] width 186 height 23
click at [336, 170] on div "Transaction date" at bounding box center [253, 160] width 186 height 23
click at [500, 270] on u "Clear filter" at bounding box center [520, 264] width 66 height 13
click at [385, 159] on div at bounding box center [395, 159] width 20 height 23
click at [947, 37] on h1 "Loan ID 22914" at bounding box center [796, 33] width 877 height 34
